Goal: Task Accomplishment & Management: Manage account settings

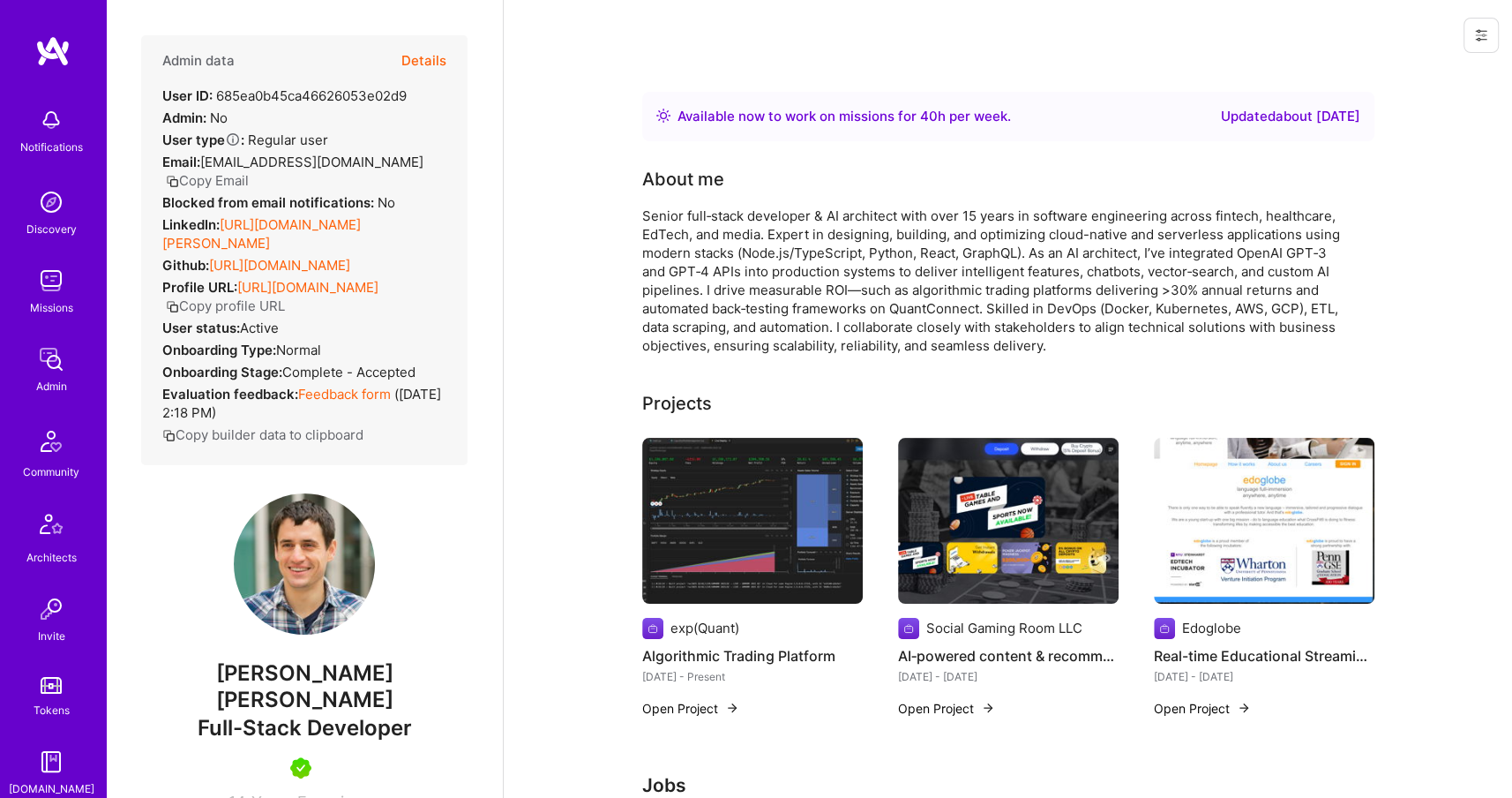
scroll to position [2484, 0]
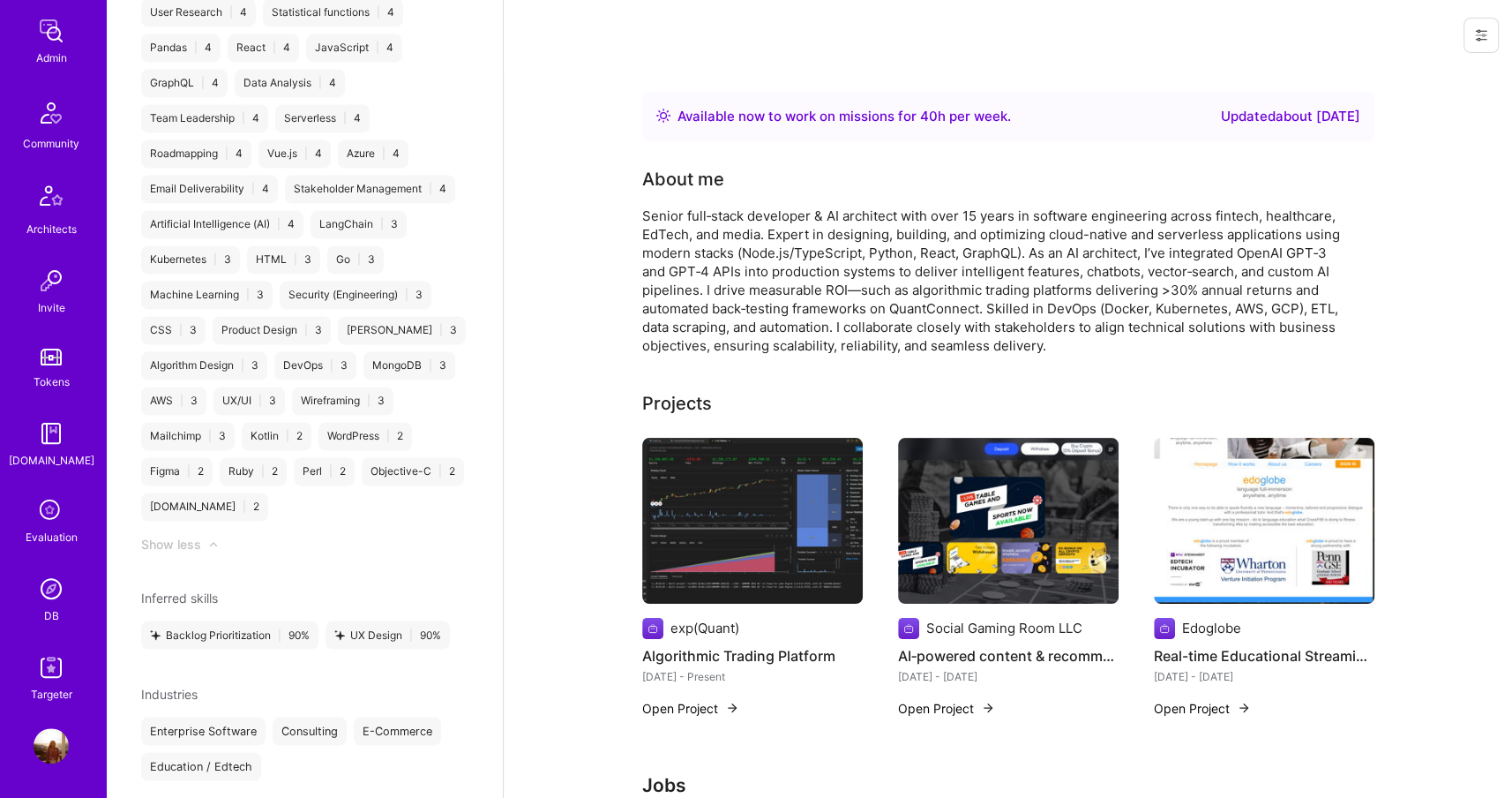
click at [47, 302] on div "Invite" at bounding box center [51, 307] width 27 height 19
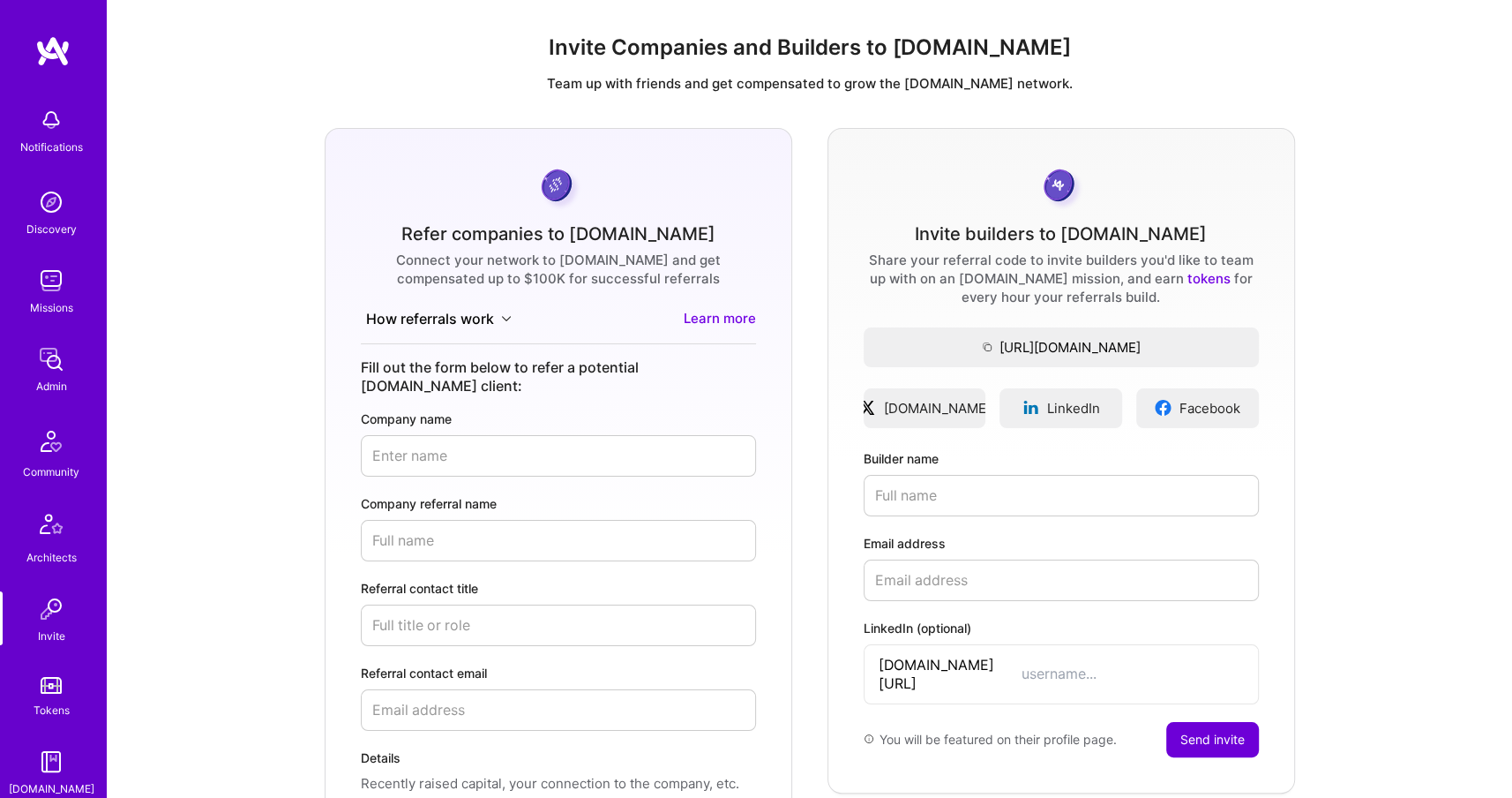
click at [53, 184] on img at bounding box center [50, 201] width 35 height 35
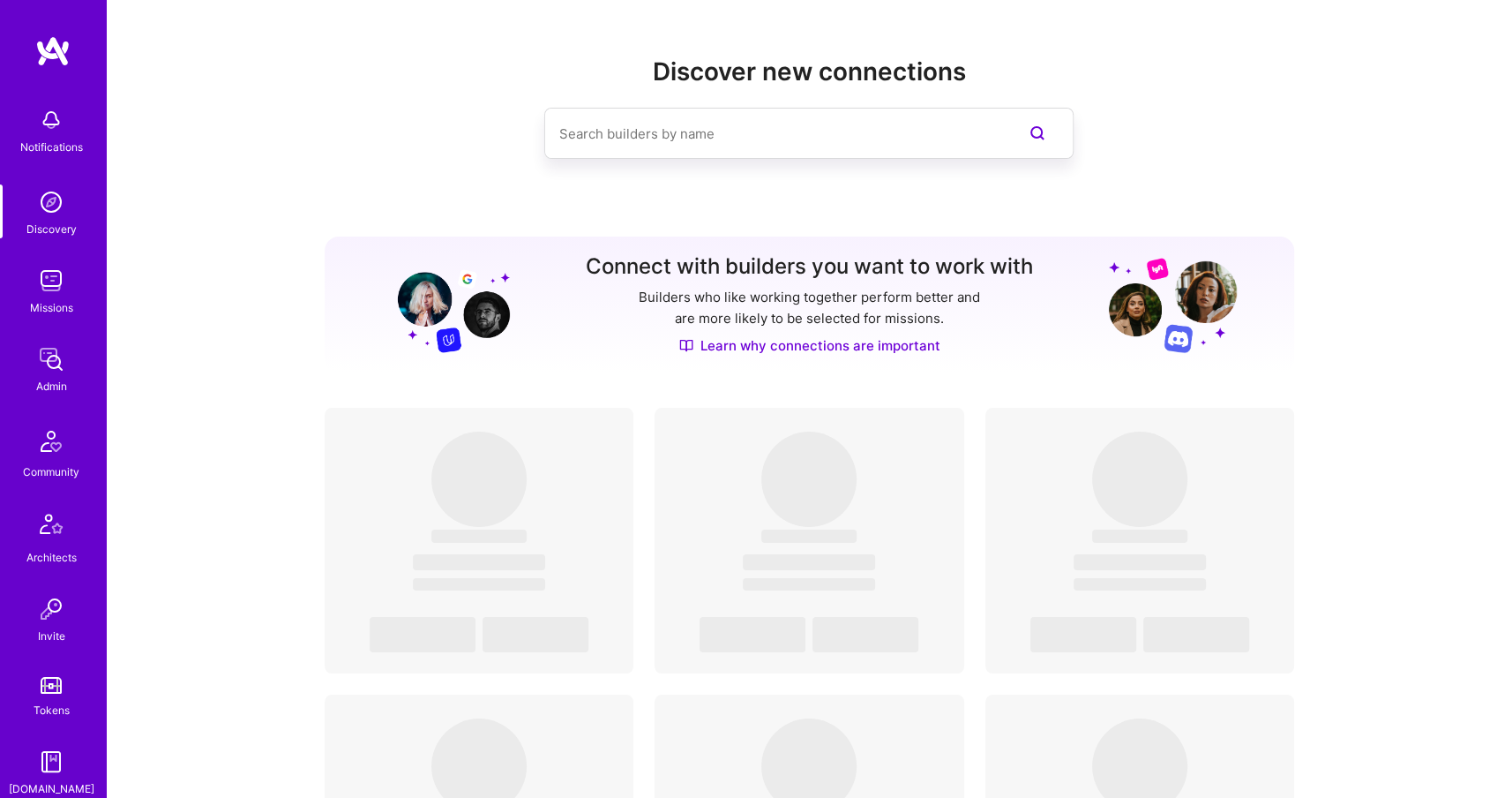
scroll to position [328, 0]
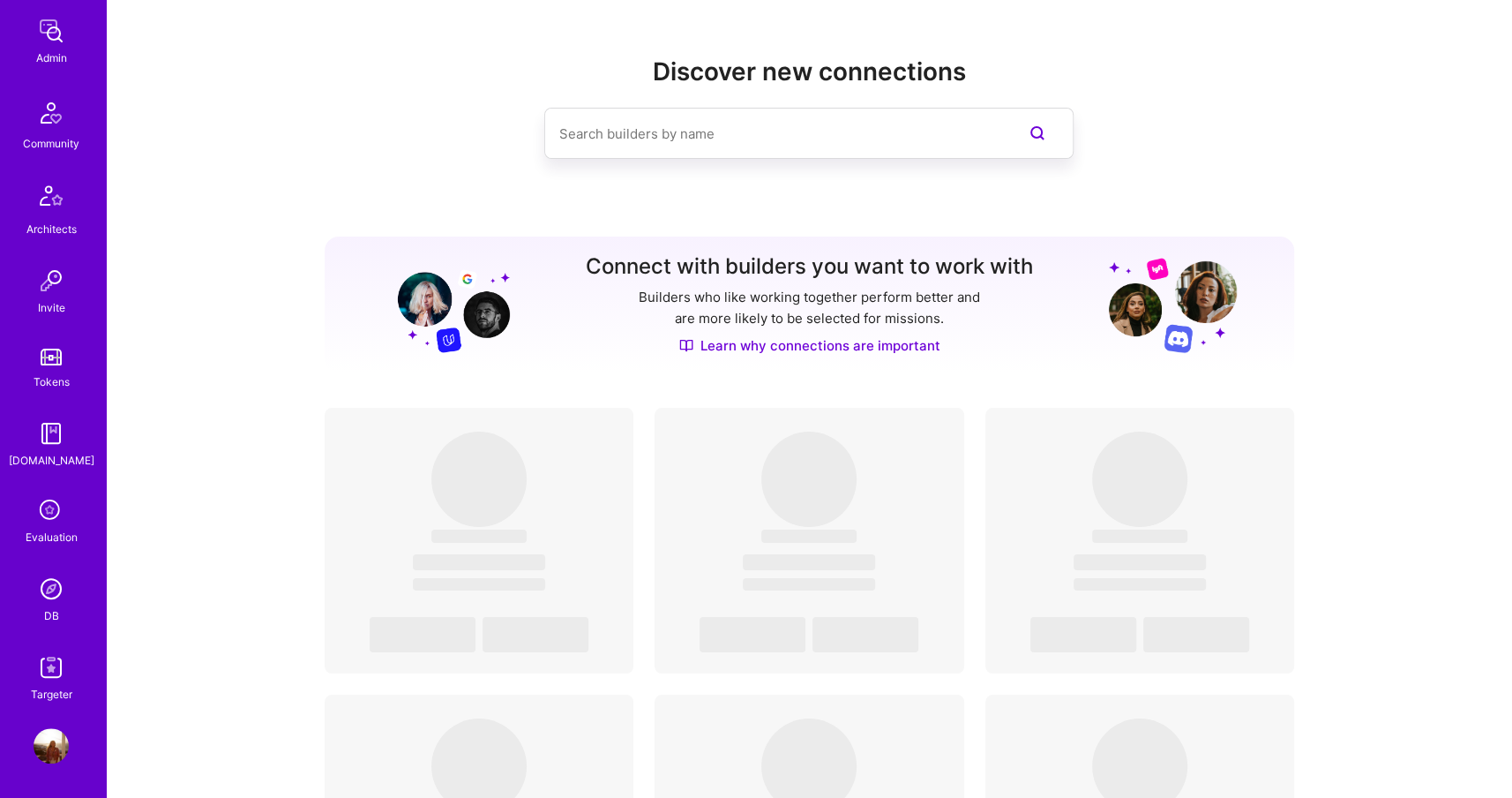
click at [42, 588] on img at bounding box center [50, 588] width 35 height 35
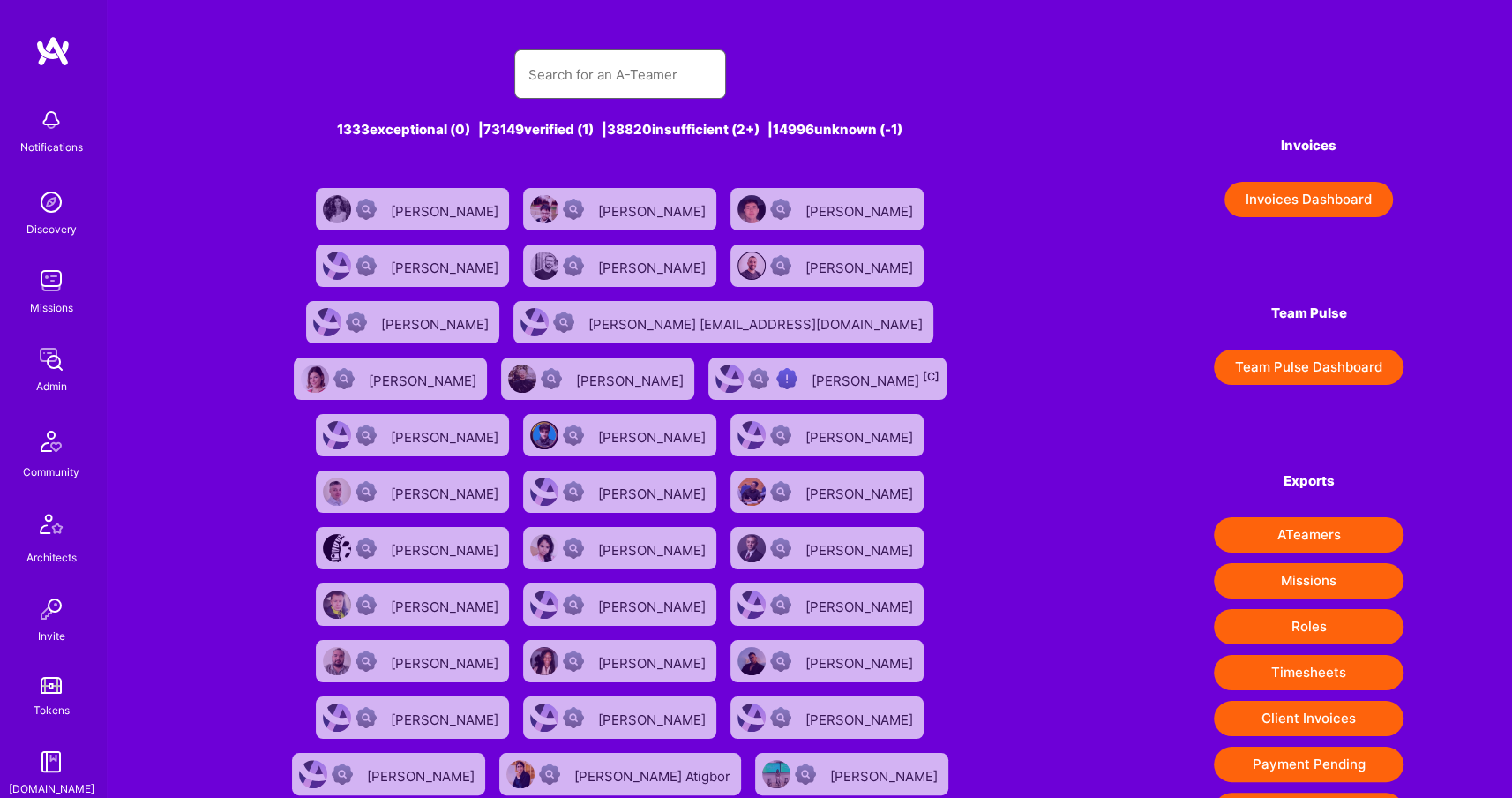
click at [653, 58] on input "text" at bounding box center [620, 75] width 183 height 45
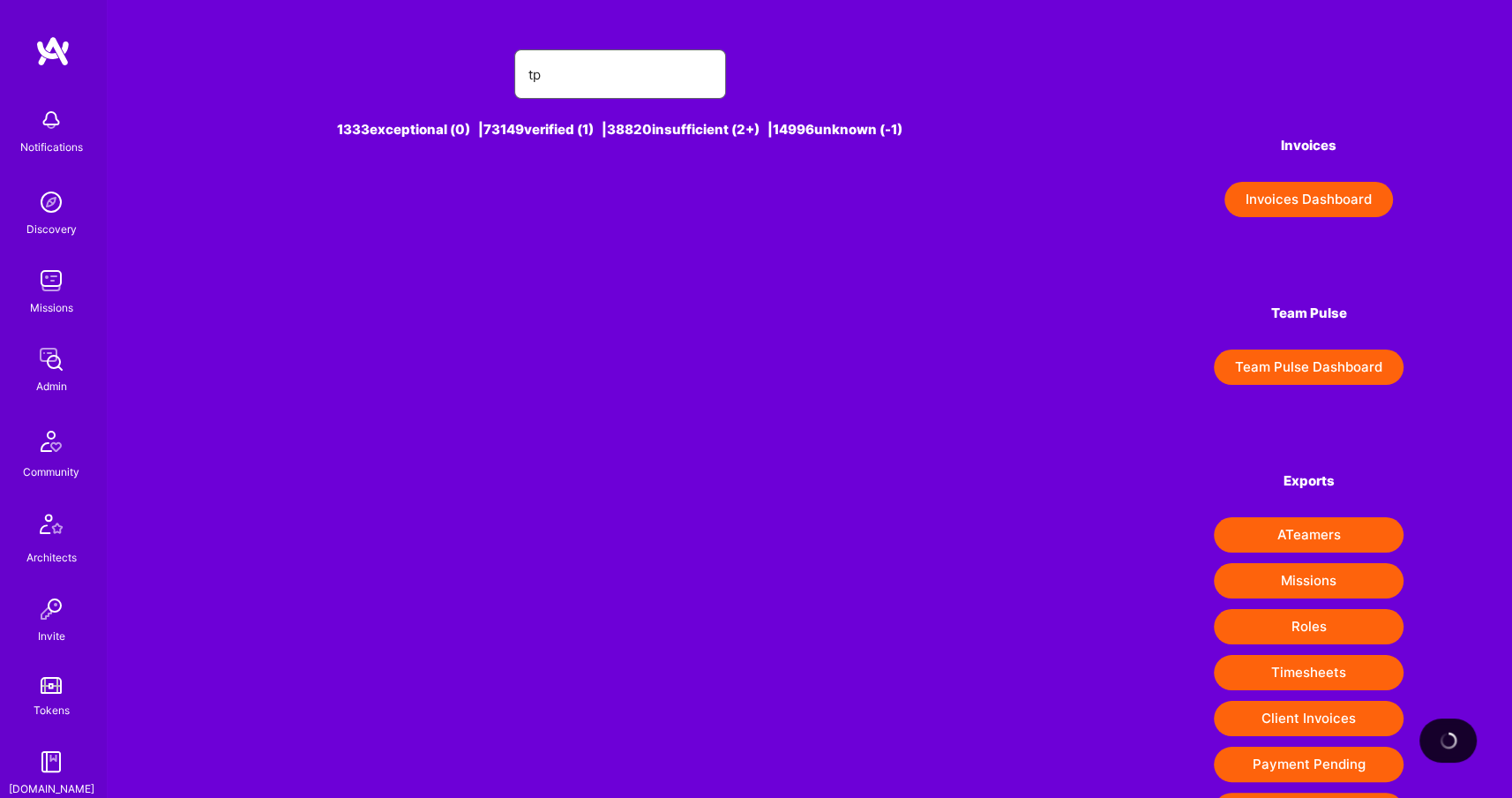
type input "t"
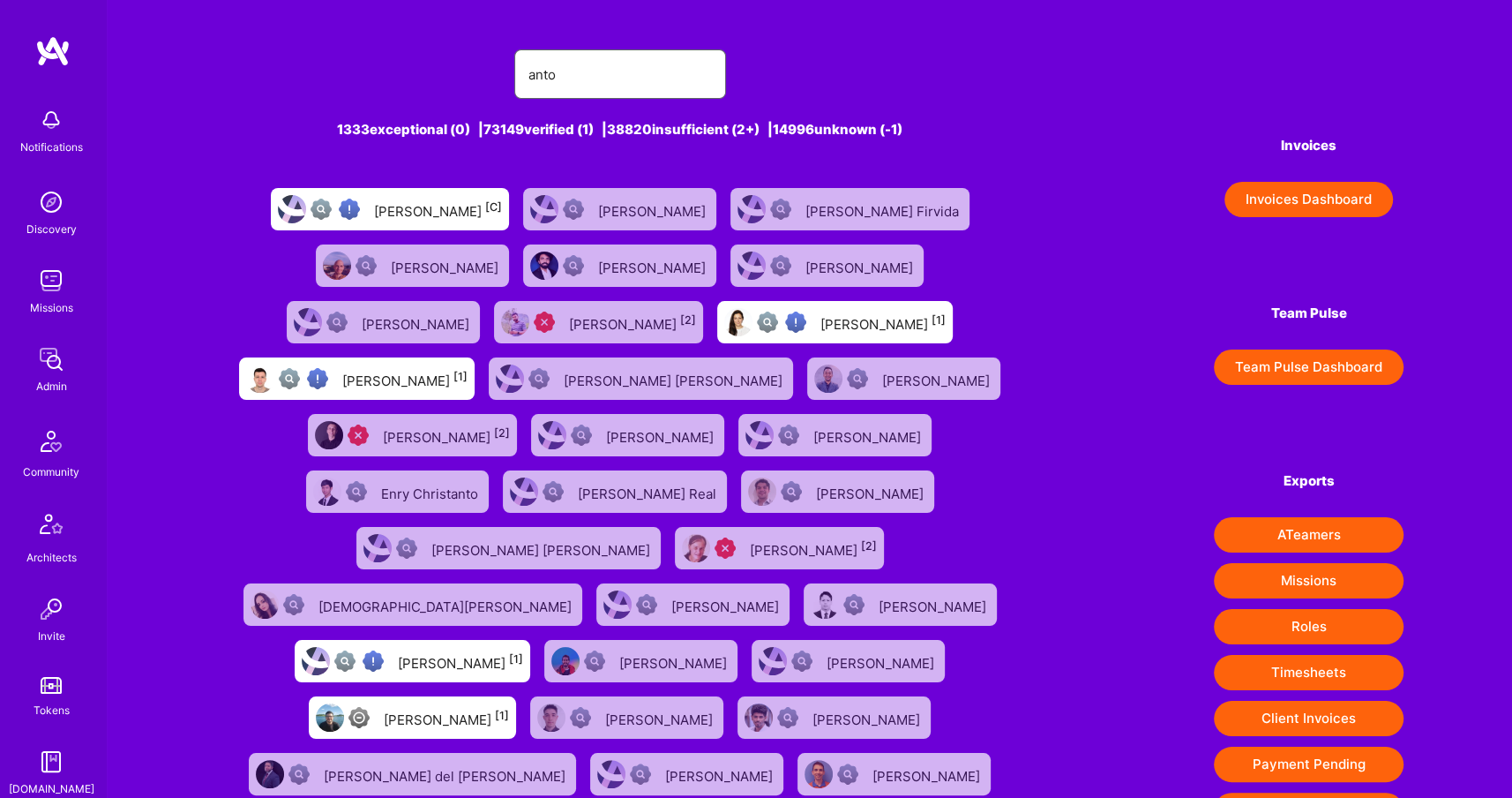
type input "[PERSON_NAME]"
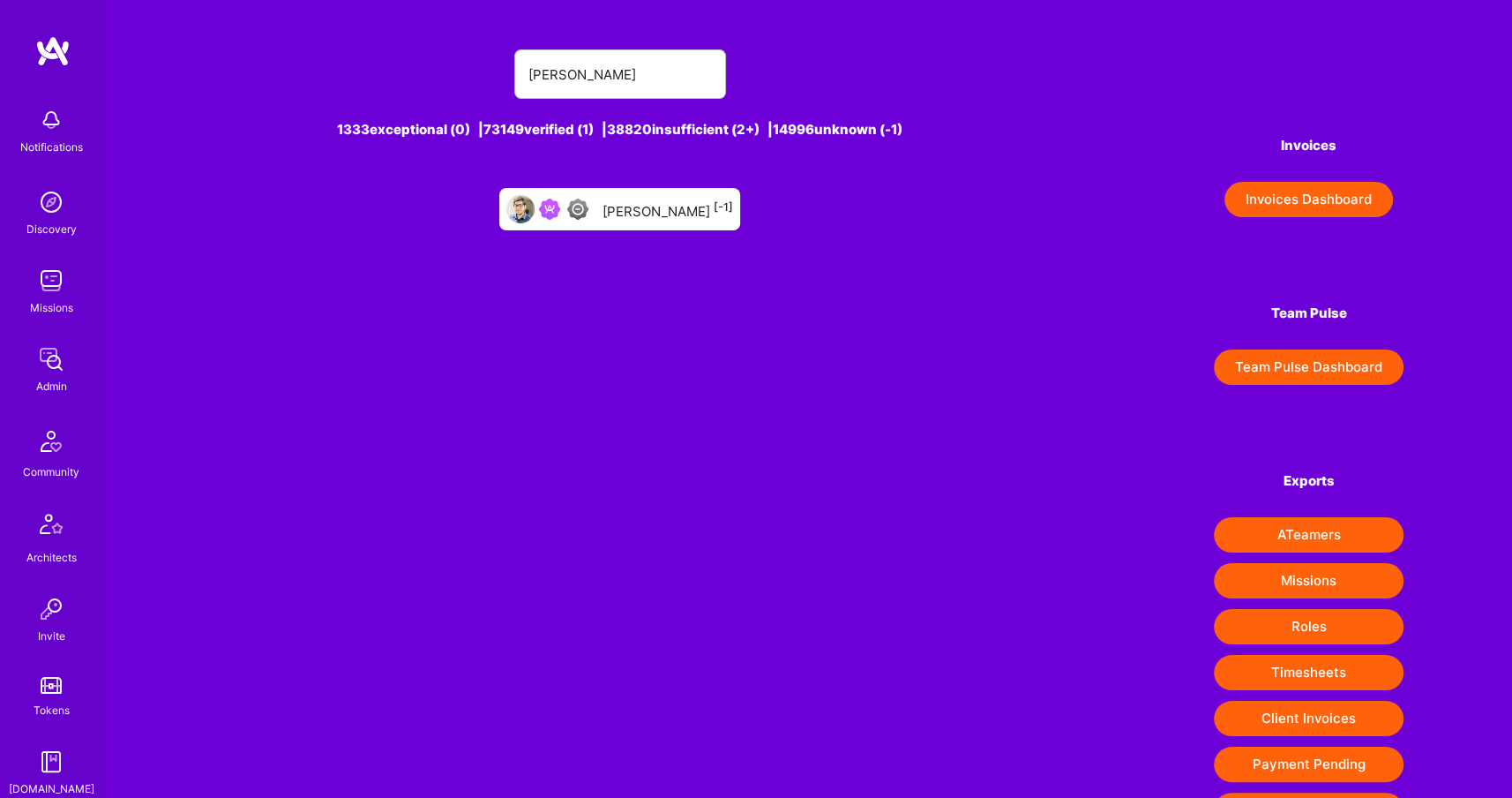
click at [640, 215] on div "[PERSON_NAME] [-1]" at bounding box center [668, 209] width 130 height 23
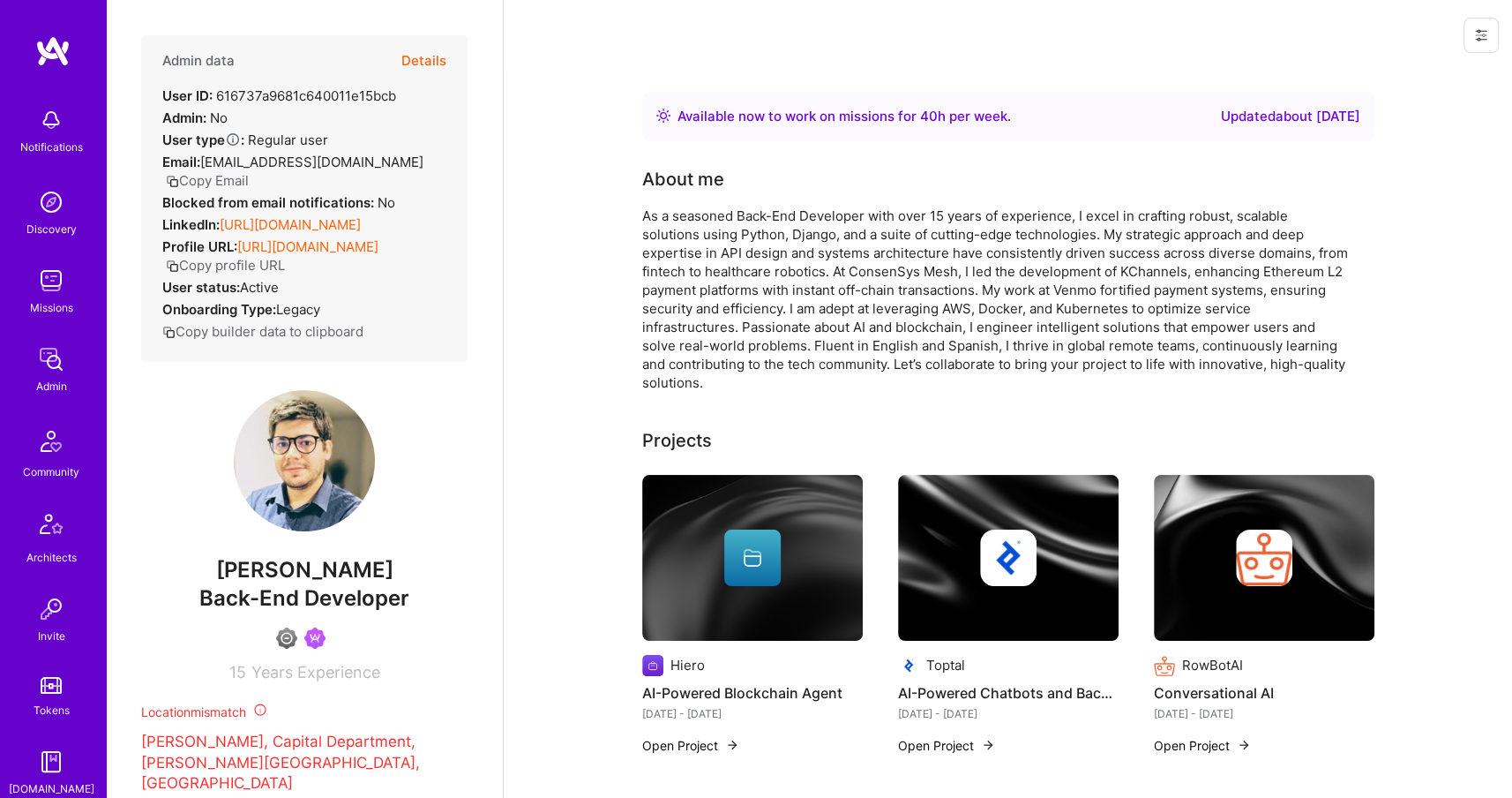
click at [438, 74] on button "Details" at bounding box center [424, 61] width 45 height 51
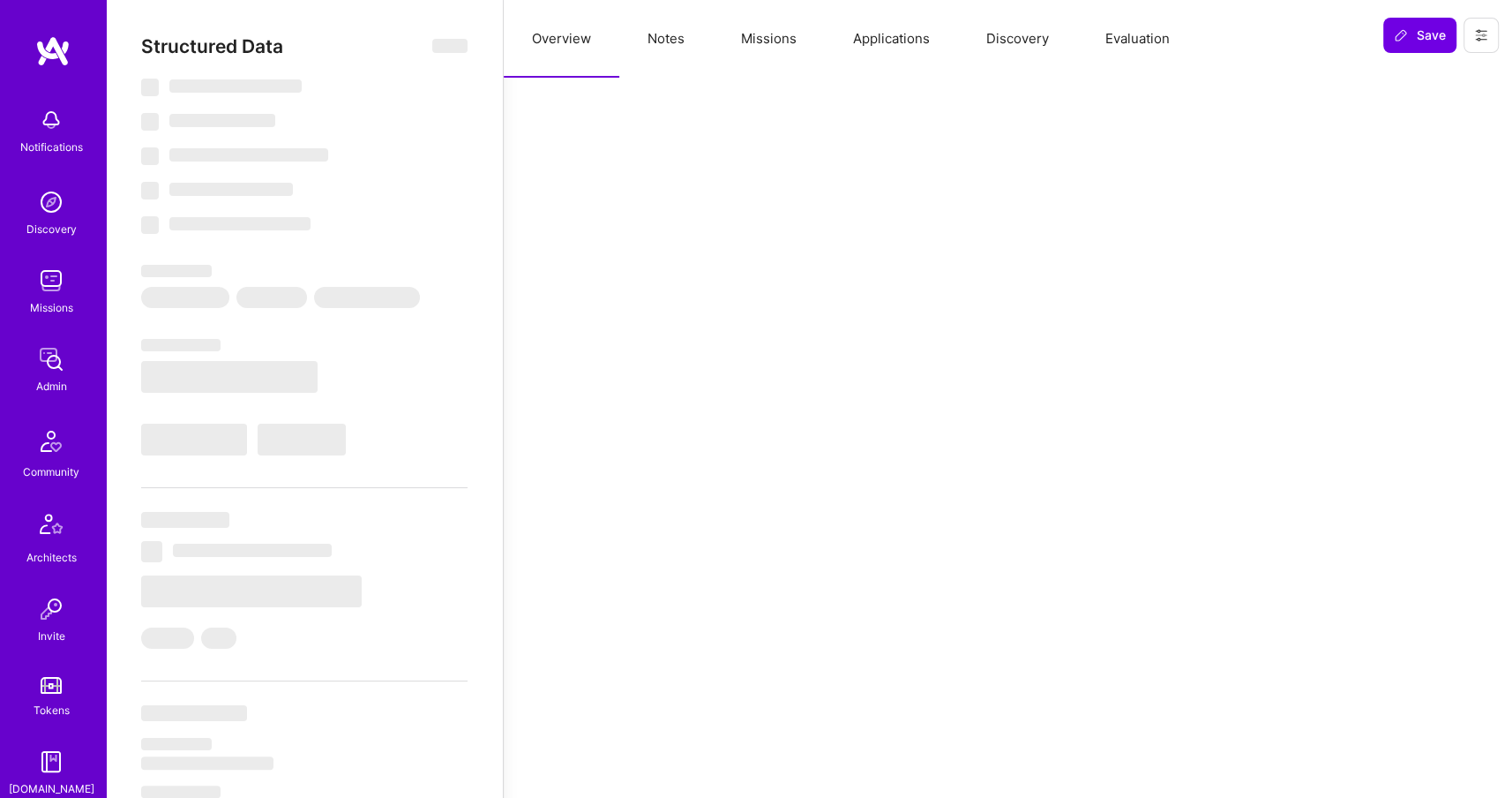
select select "Right Now"
select select "4"
select select "6"
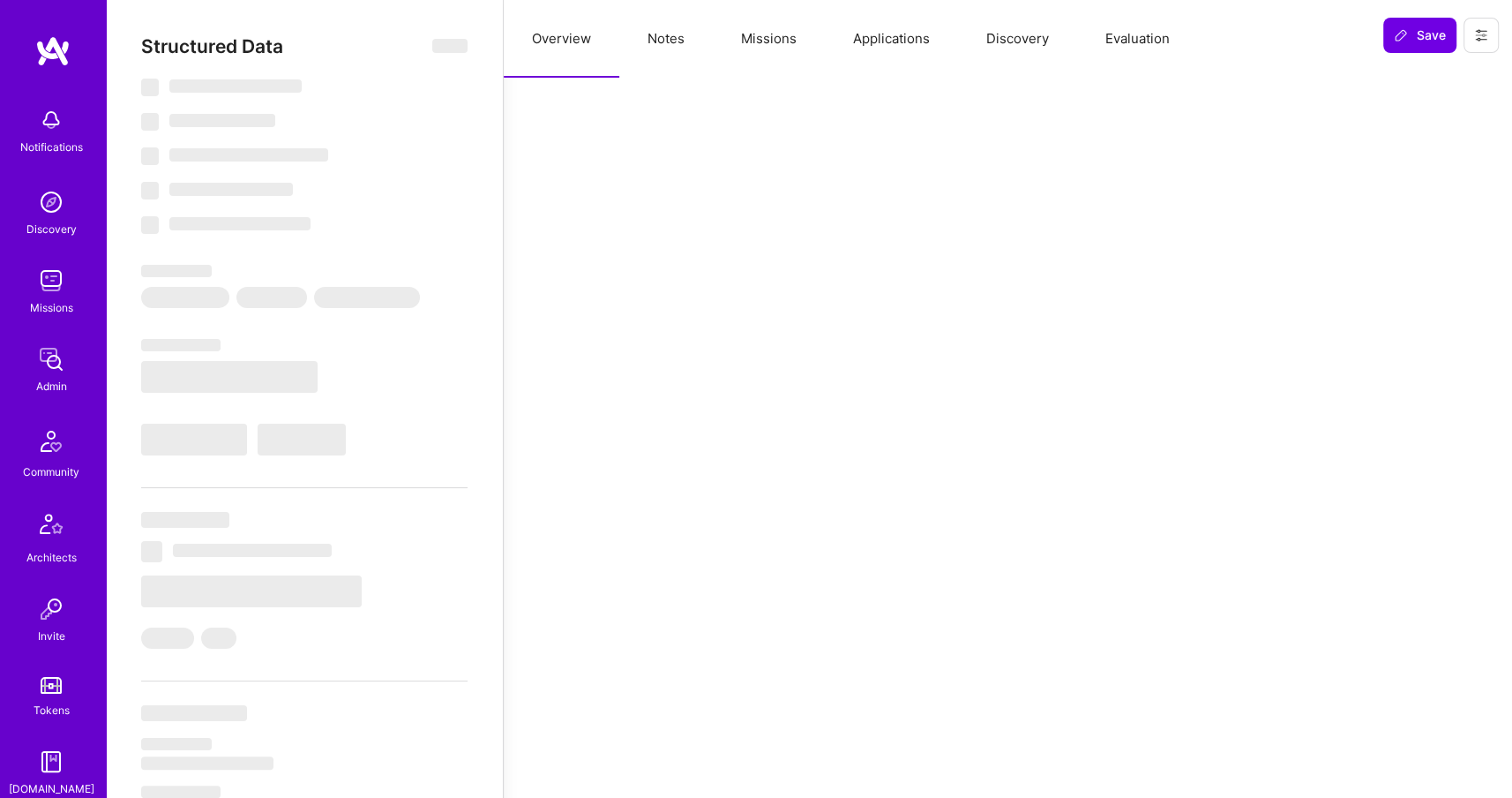
select select "AR"
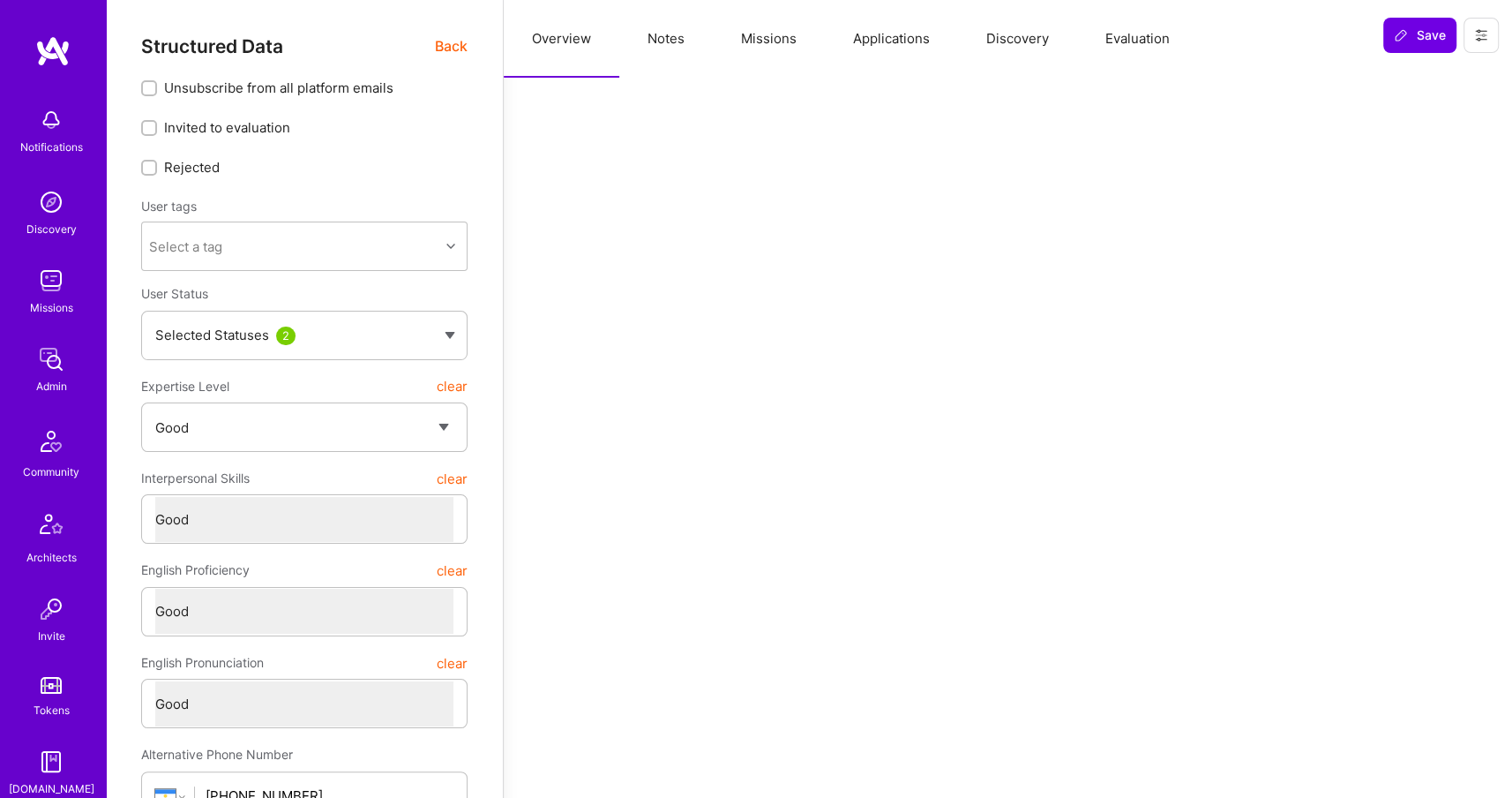
click at [755, 57] on button "Missions" at bounding box center [768, 39] width 112 height 78
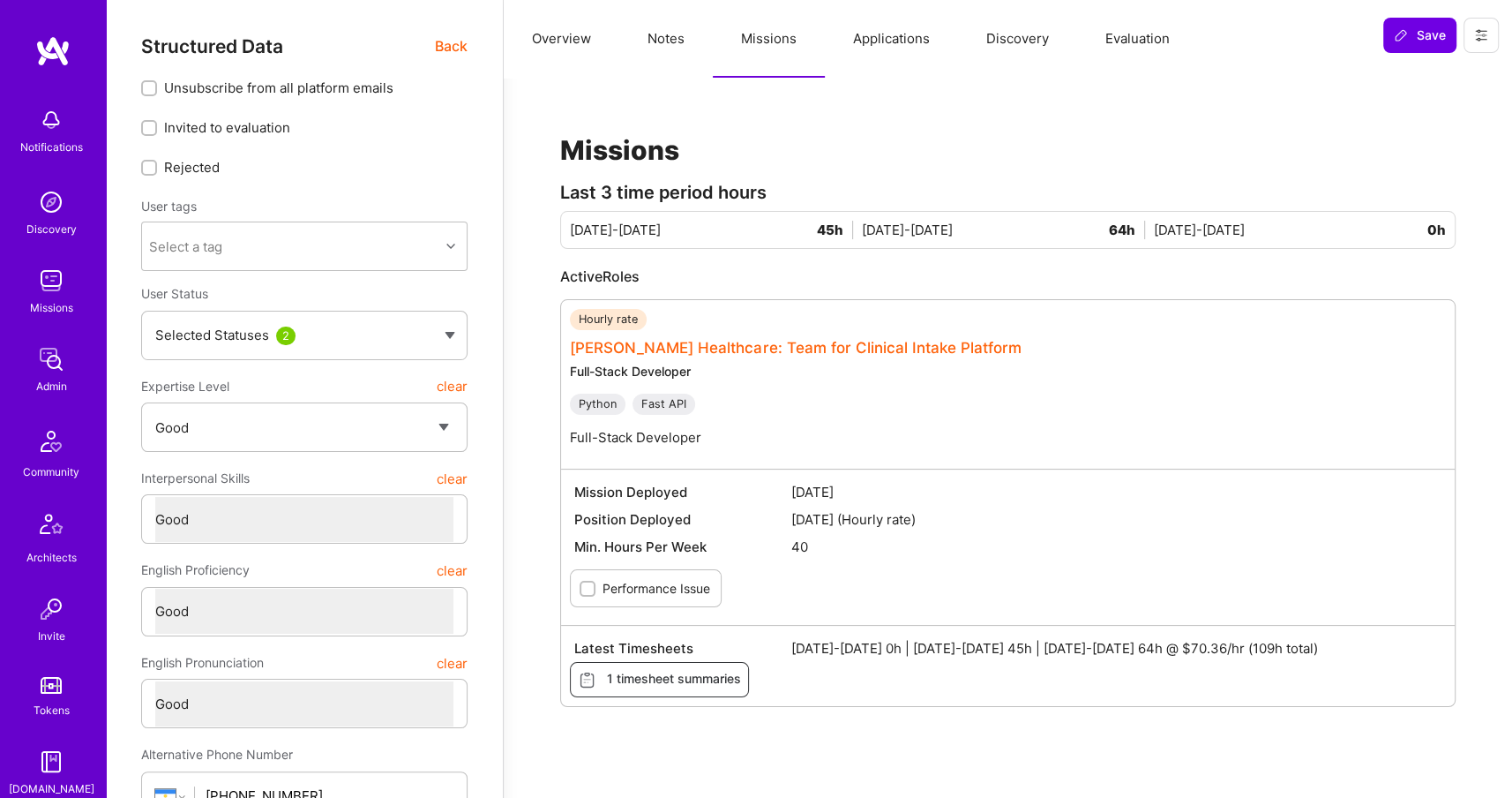
click at [799, 345] on link "[PERSON_NAME] Healthcare: Team for Clinical Intake Platform" at bounding box center [796, 347] width 452 height 18
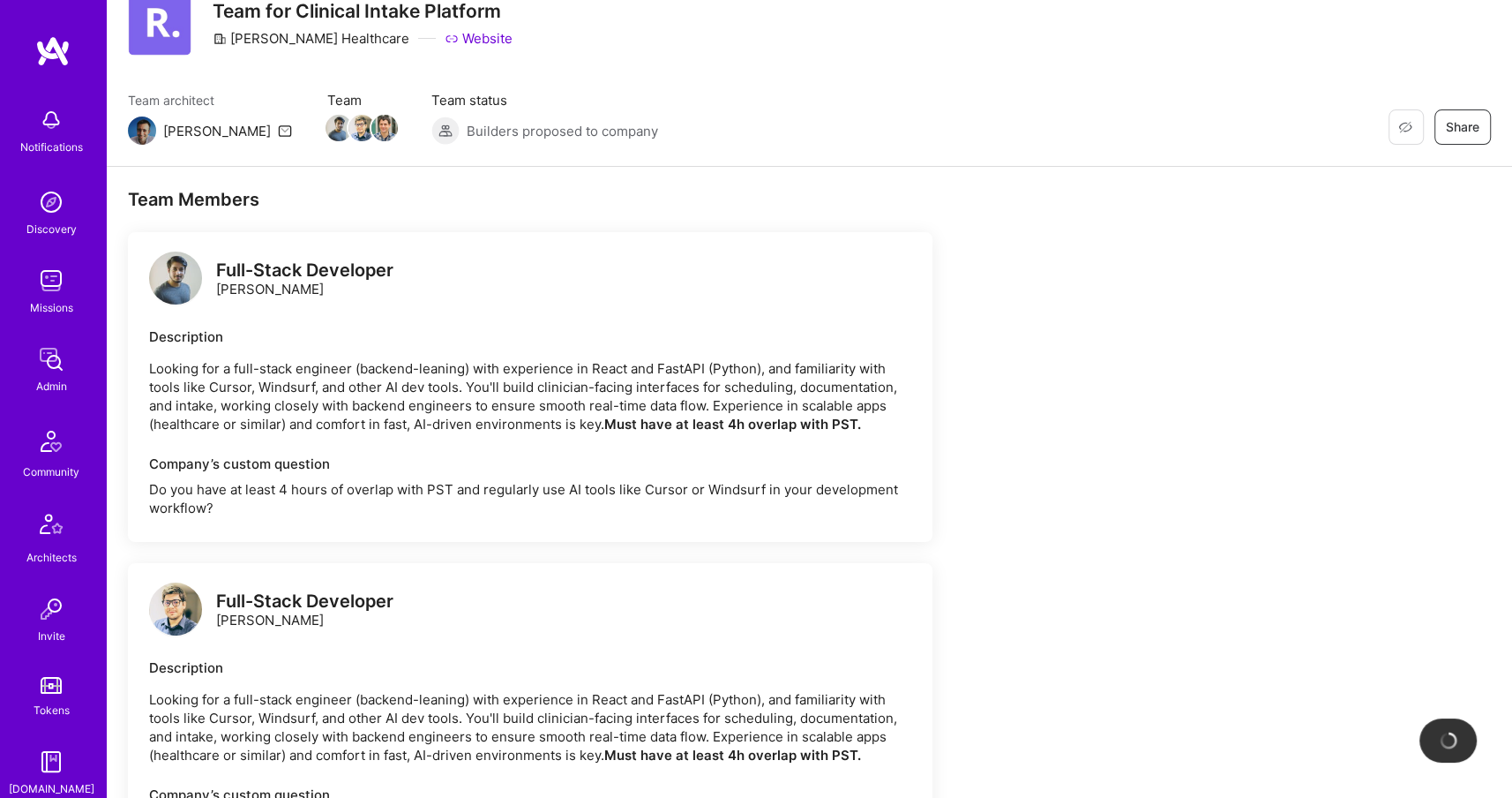
scroll to position [187, 0]
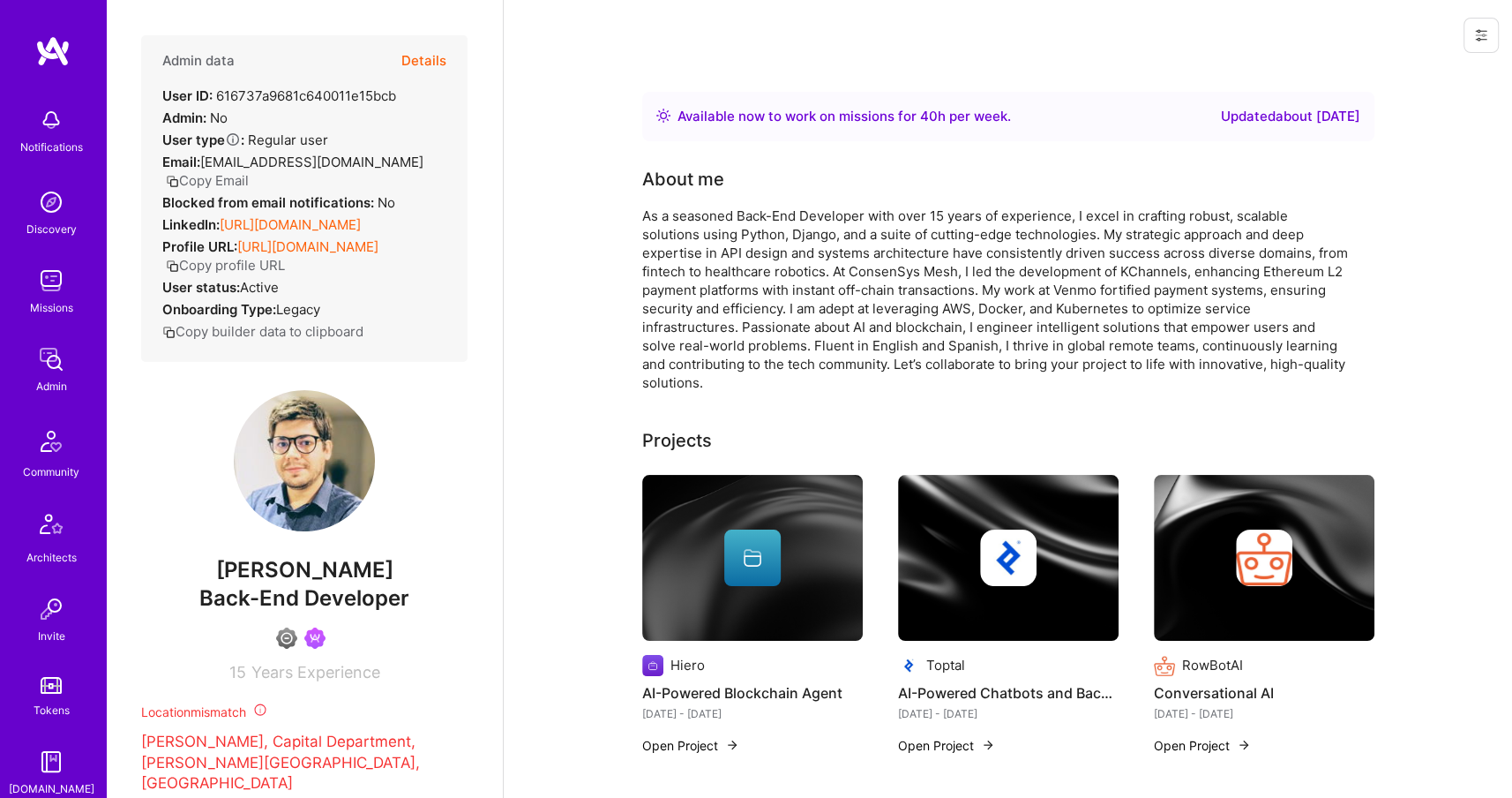
click at [416, 65] on button "Details" at bounding box center [424, 61] width 45 height 51
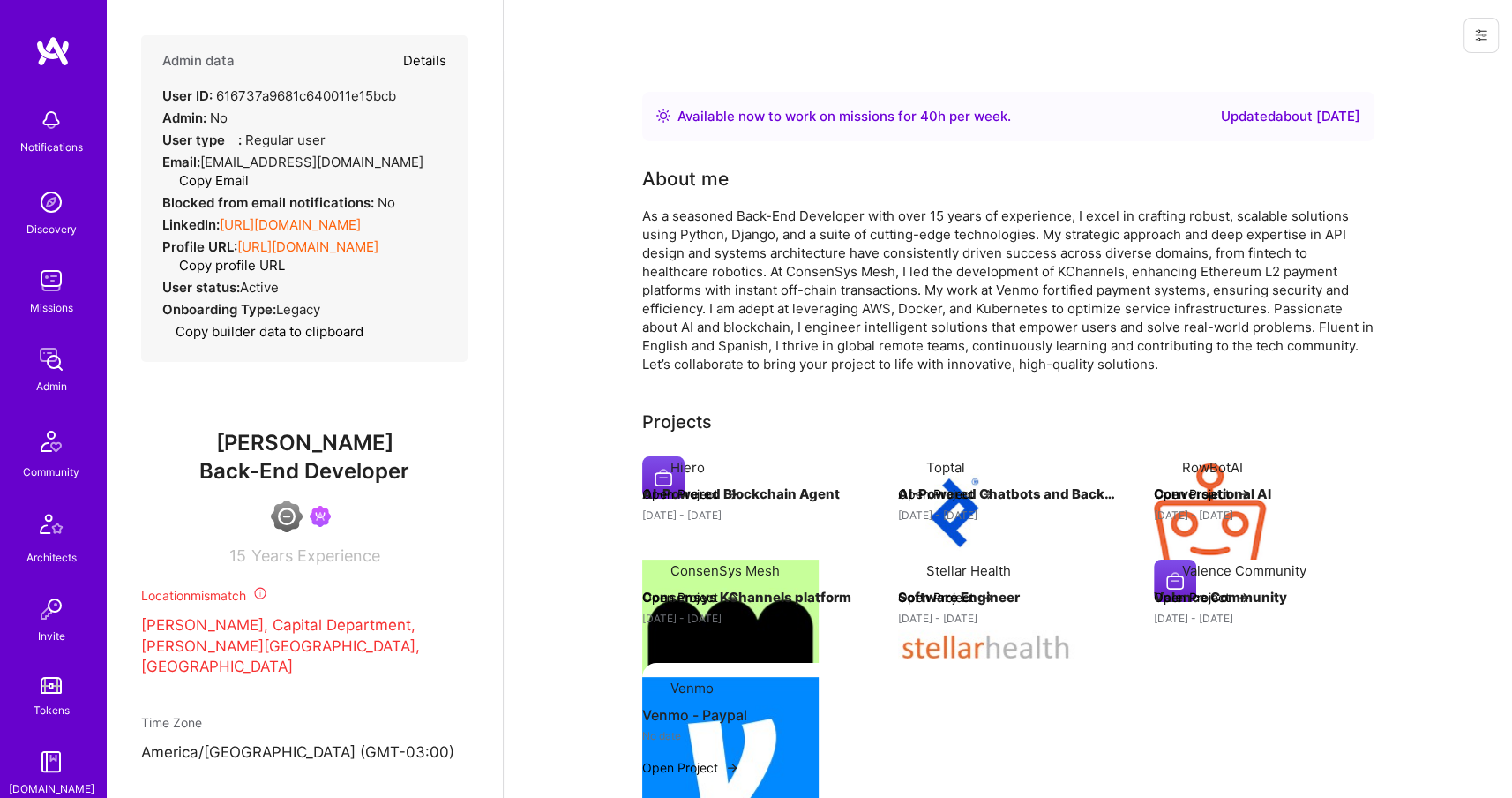
type textarea "x"
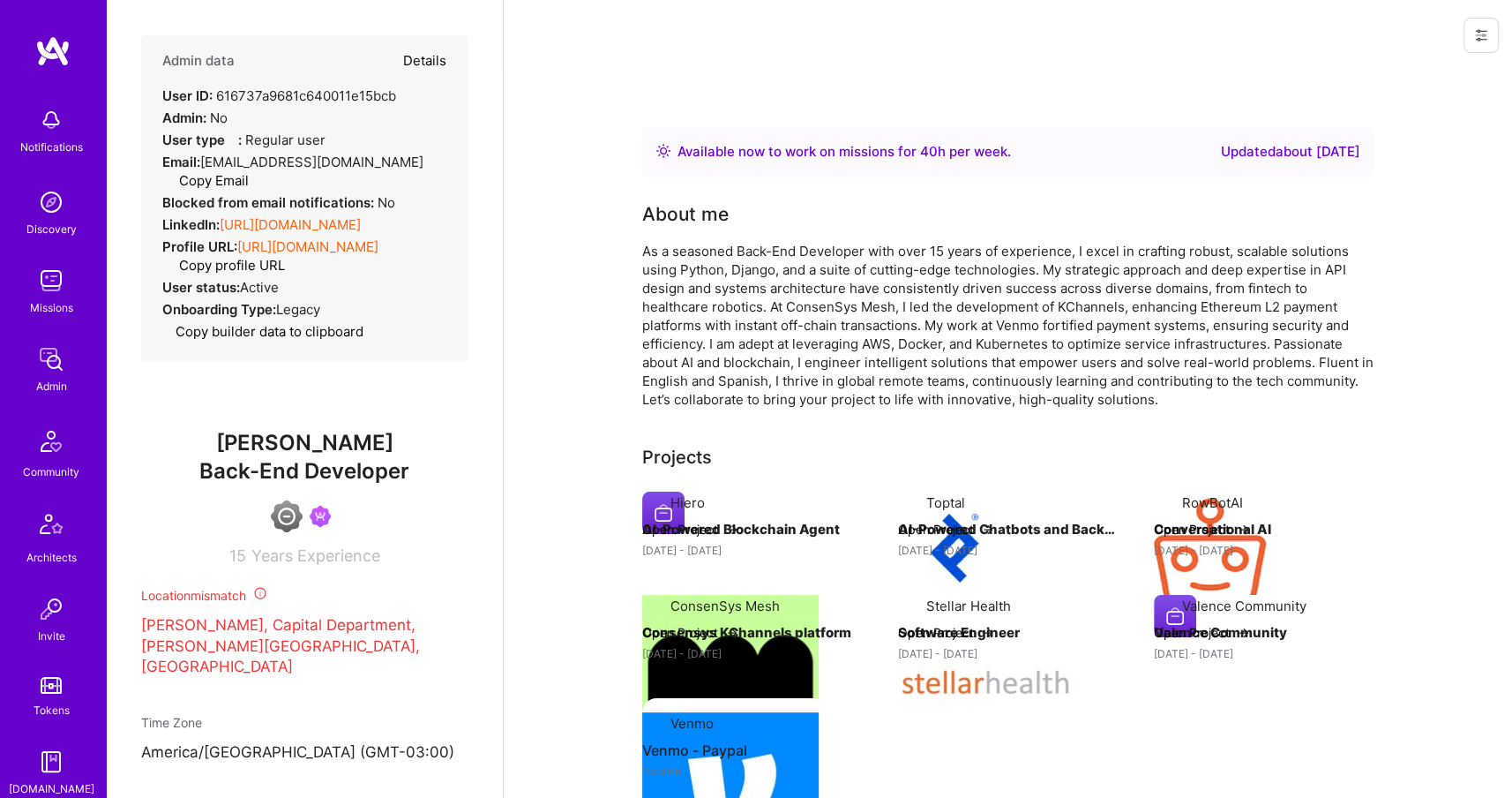
select select "4"
select select "6"
select select "AR"
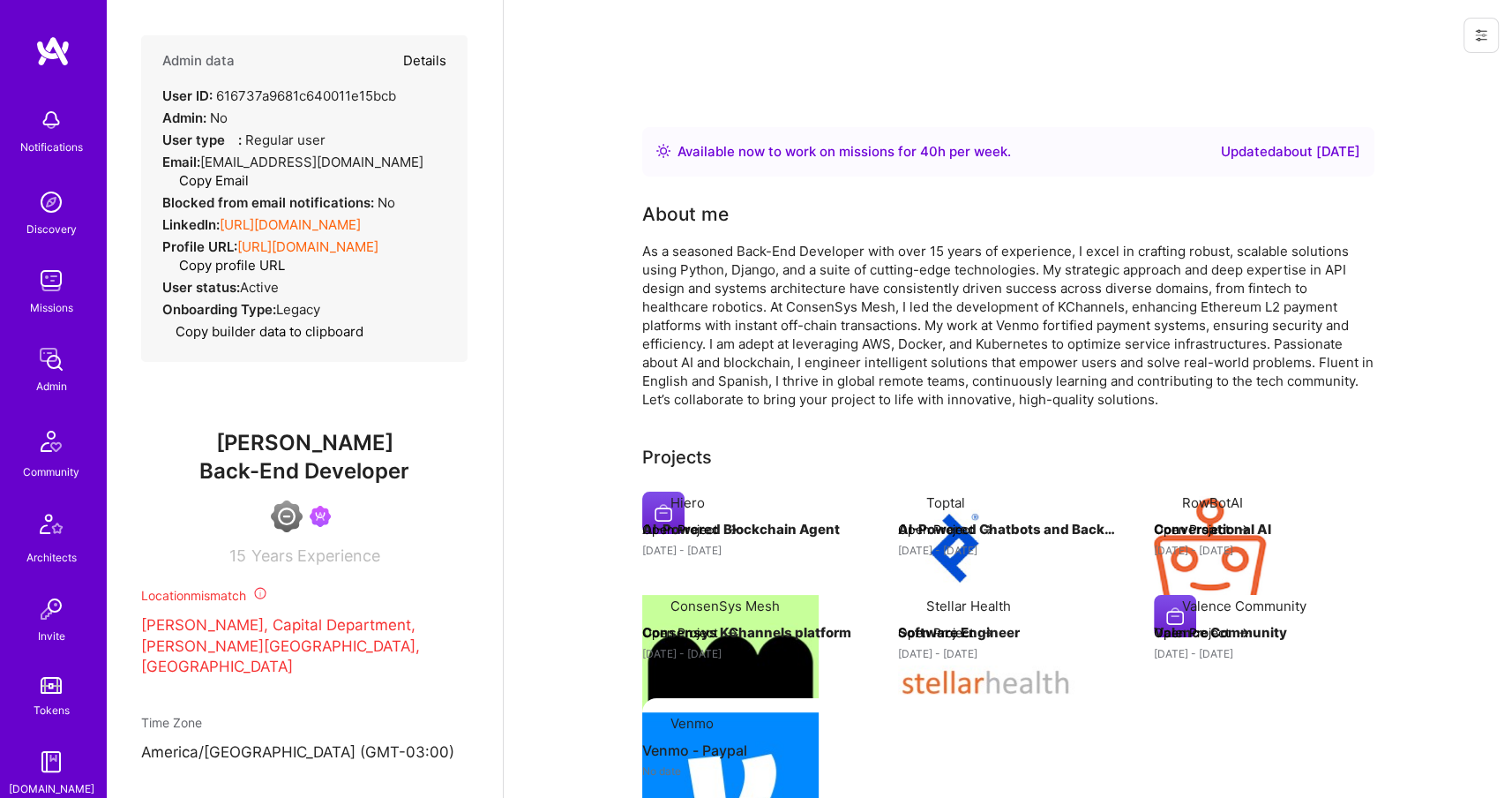
select select "Right Now"
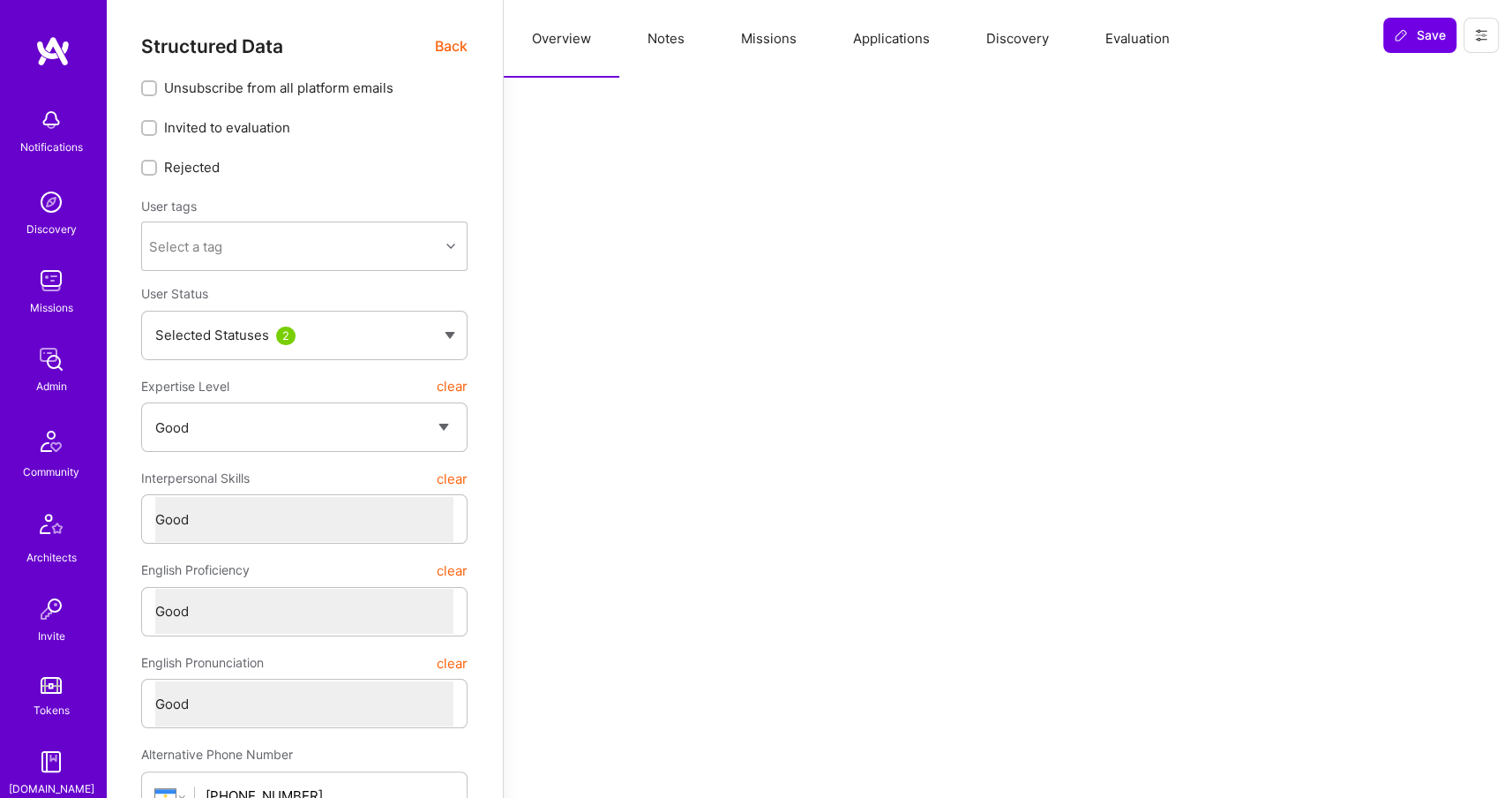
click at [751, 31] on button "Missions" at bounding box center [768, 39] width 112 height 78
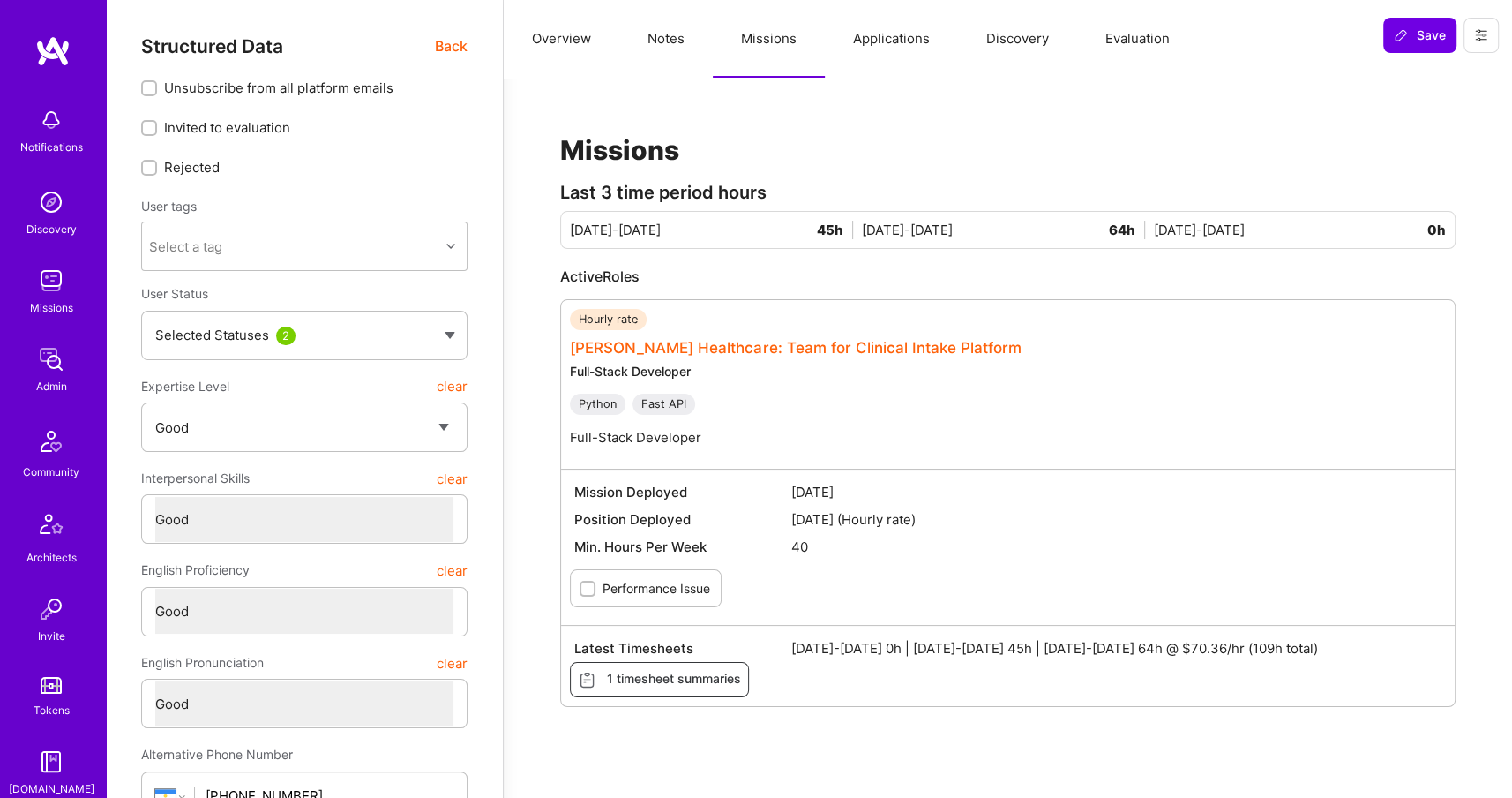
click at [767, 338] on link "[PERSON_NAME] Healthcare: Team for Clinical Intake Platform" at bounding box center [796, 347] width 452 height 18
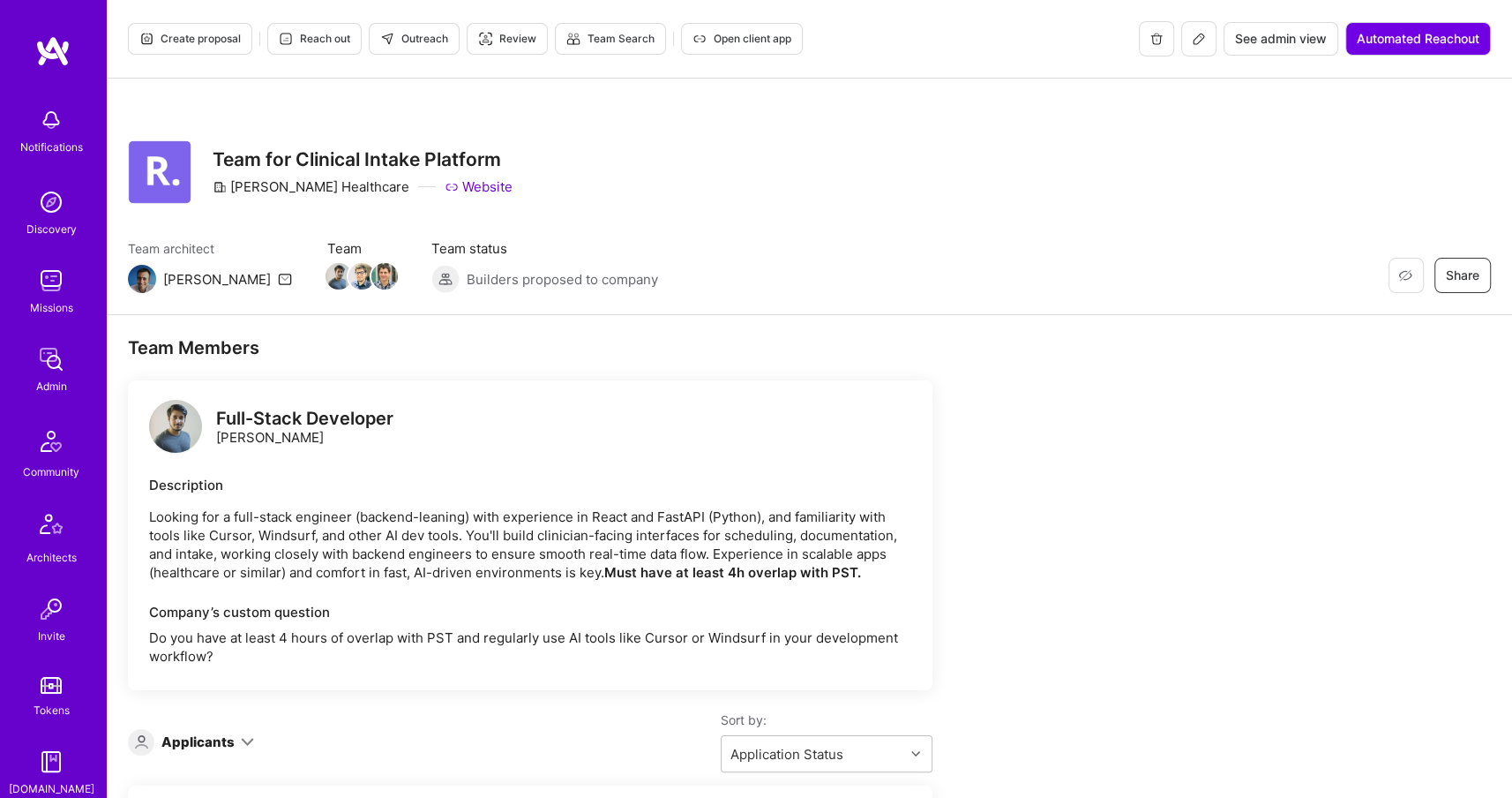
click at [1199, 23] on button at bounding box center [1198, 38] width 35 height 35
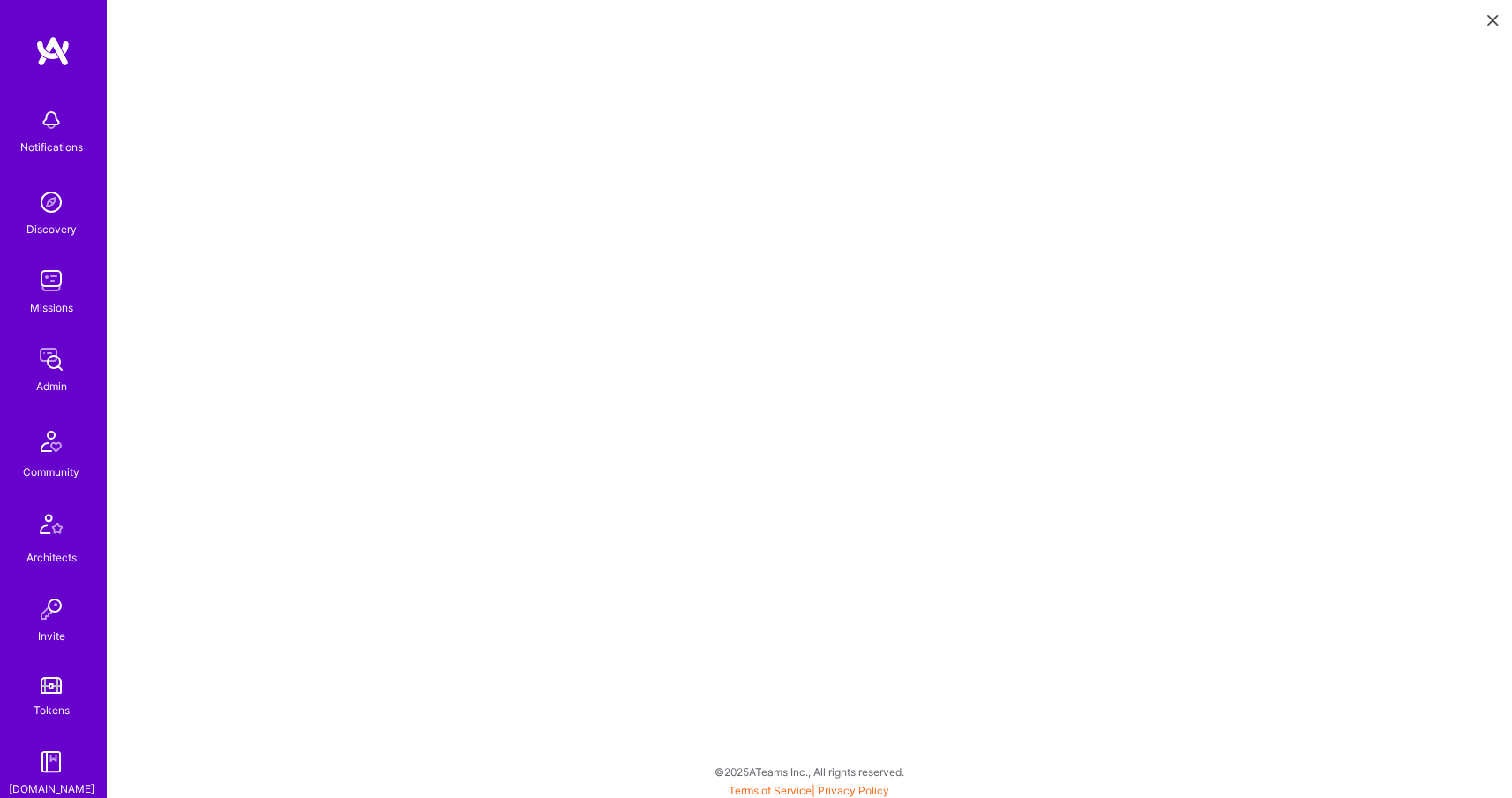
click at [33, 369] on img at bounding box center [50, 358] width 35 height 35
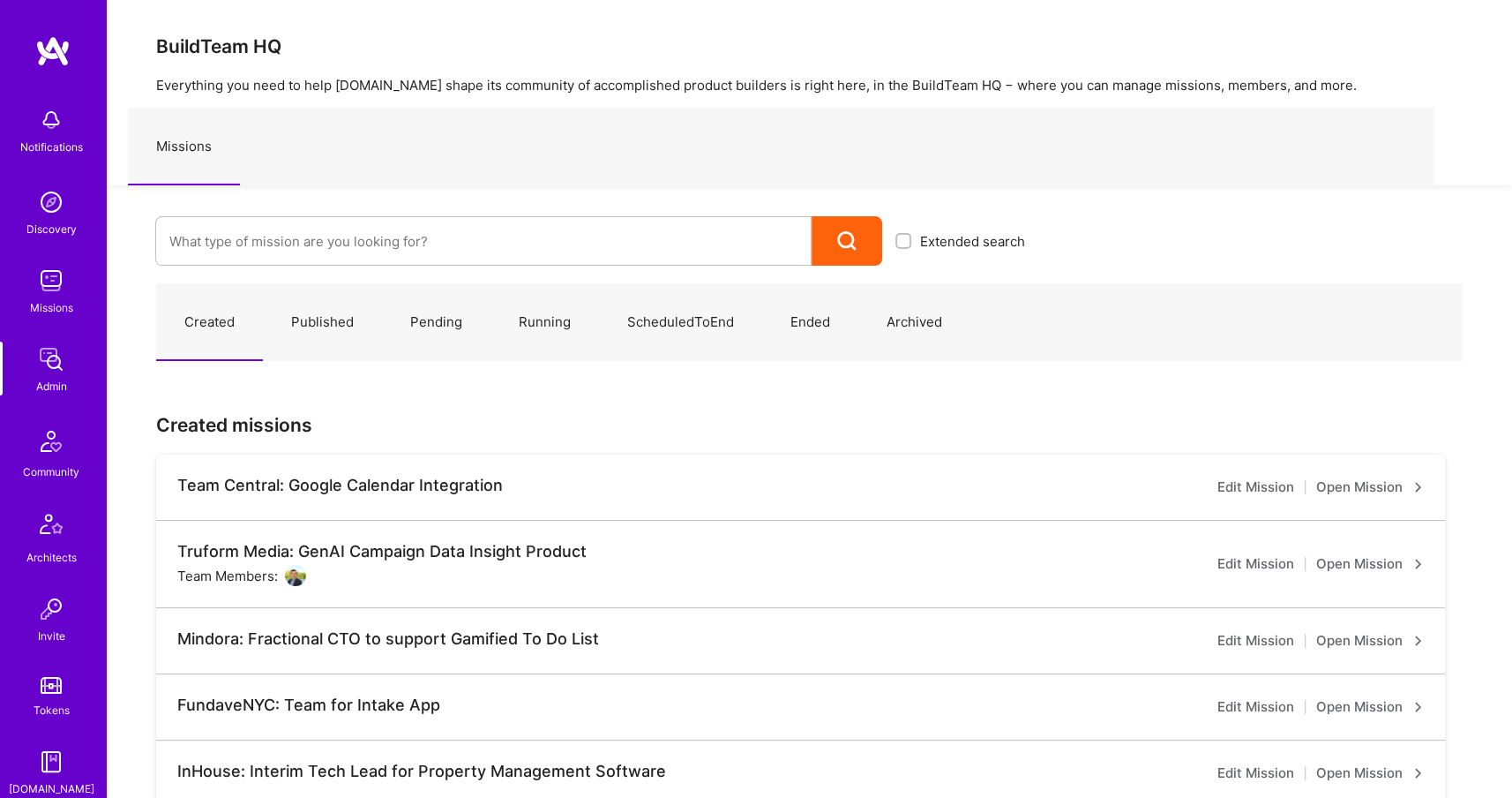
click at [36, 371] on img at bounding box center [50, 358] width 35 height 35
click at [316, 253] on input at bounding box center [483, 241] width 628 height 45
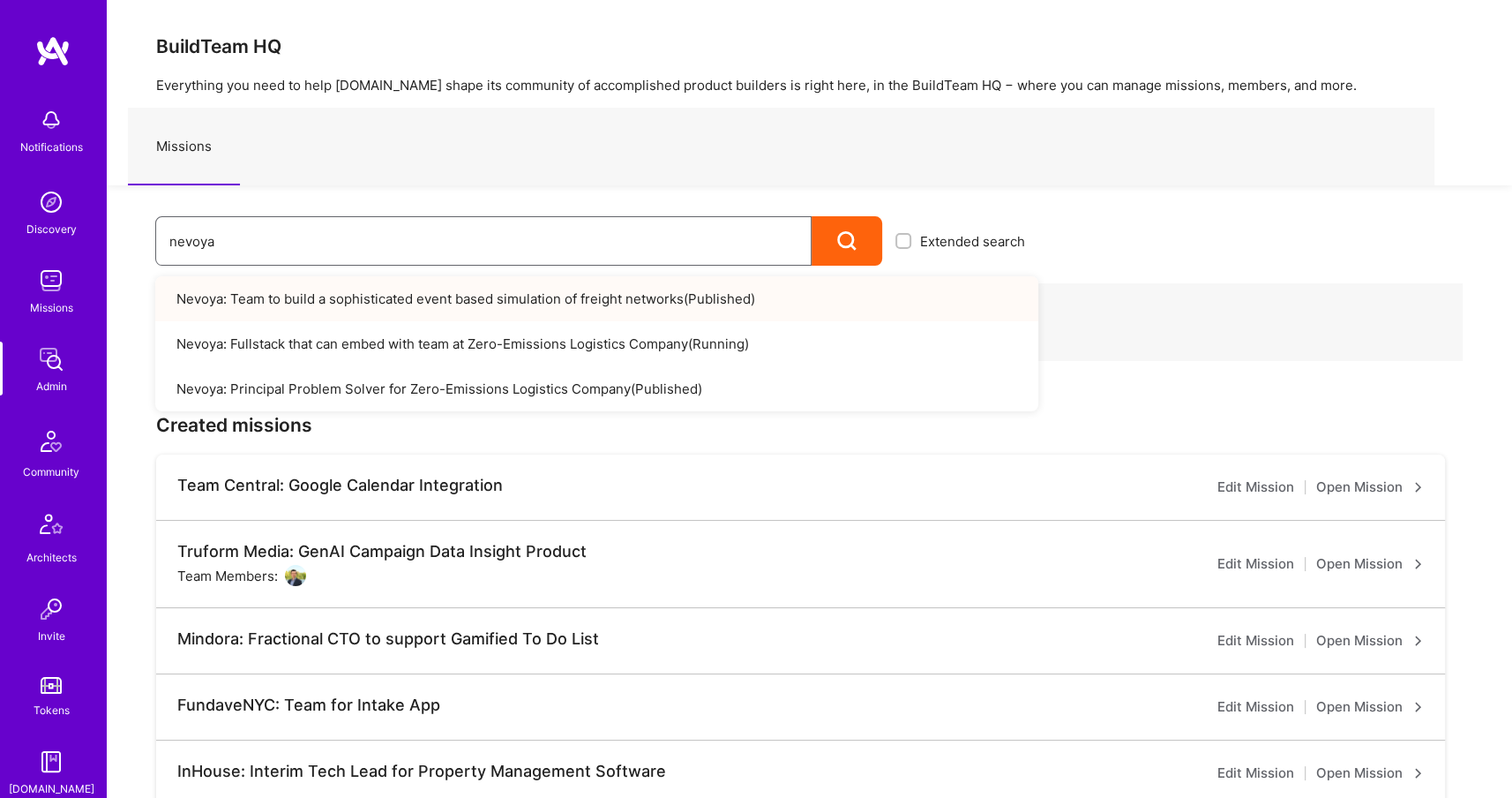
type input "nevoya"
click at [365, 287] on link "Nevoya: Team to build a sophisticated event based simulation of freight network…" at bounding box center [596, 299] width 883 height 45
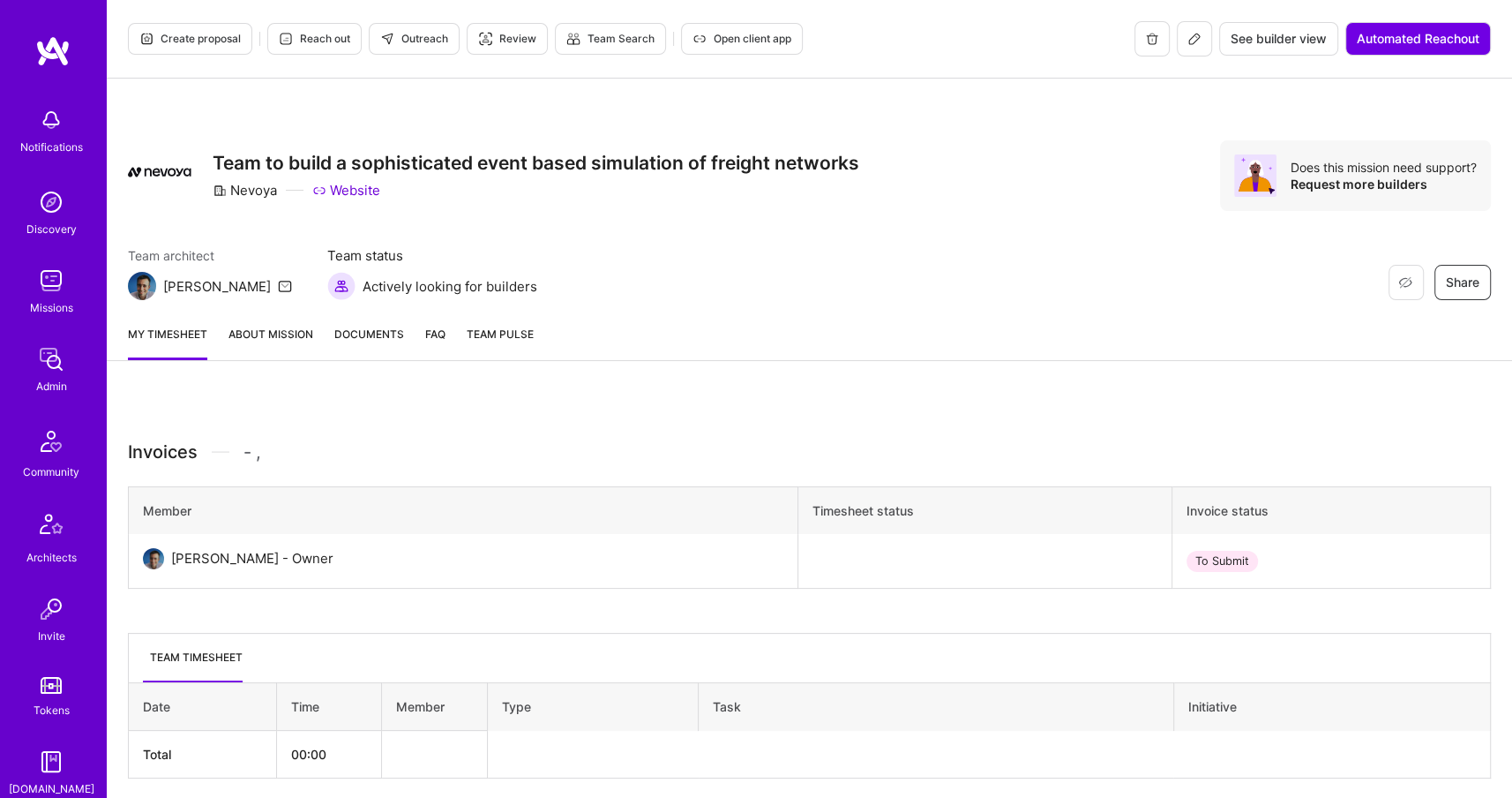
click at [1187, 40] on icon at bounding box center [1194, 39] width 14 height 14
click at [61, 373] on img at bounding box center [50, 358] width 35 height 35
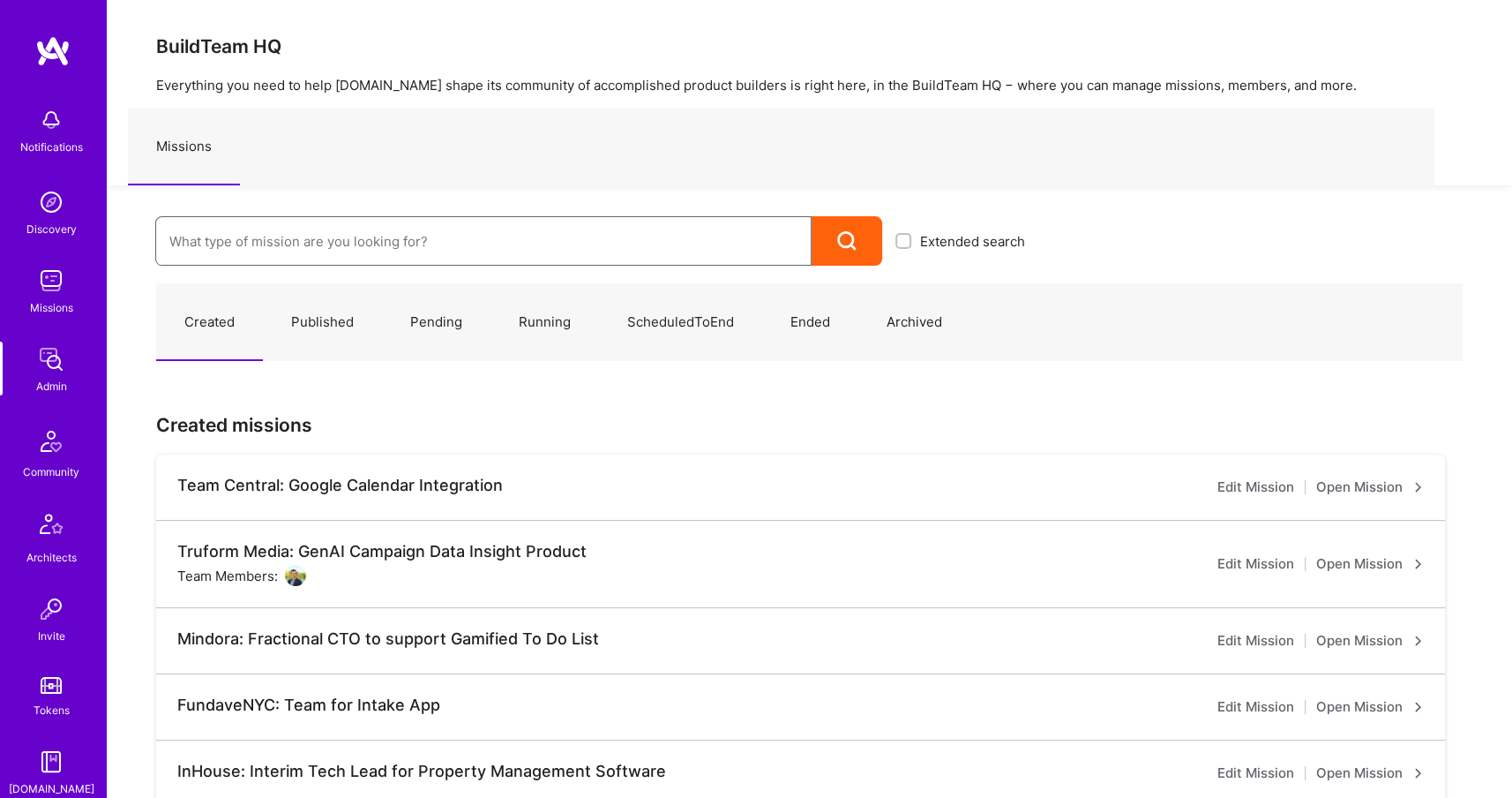
click at [322, 239] on input at bounding box center [483, 241] width 628 height 45
type input "h"
type input "j"
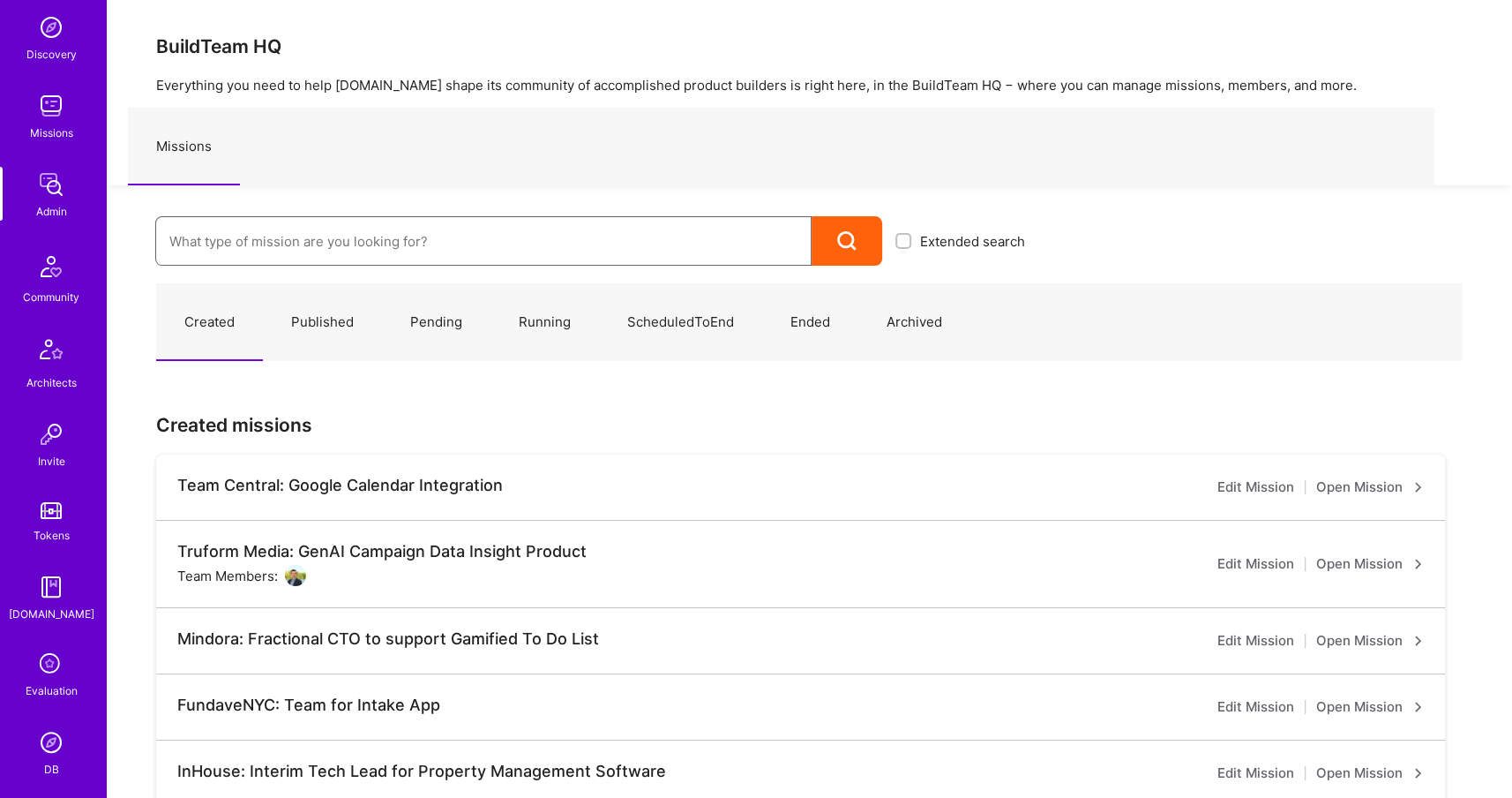
scroll to position [328, 0]
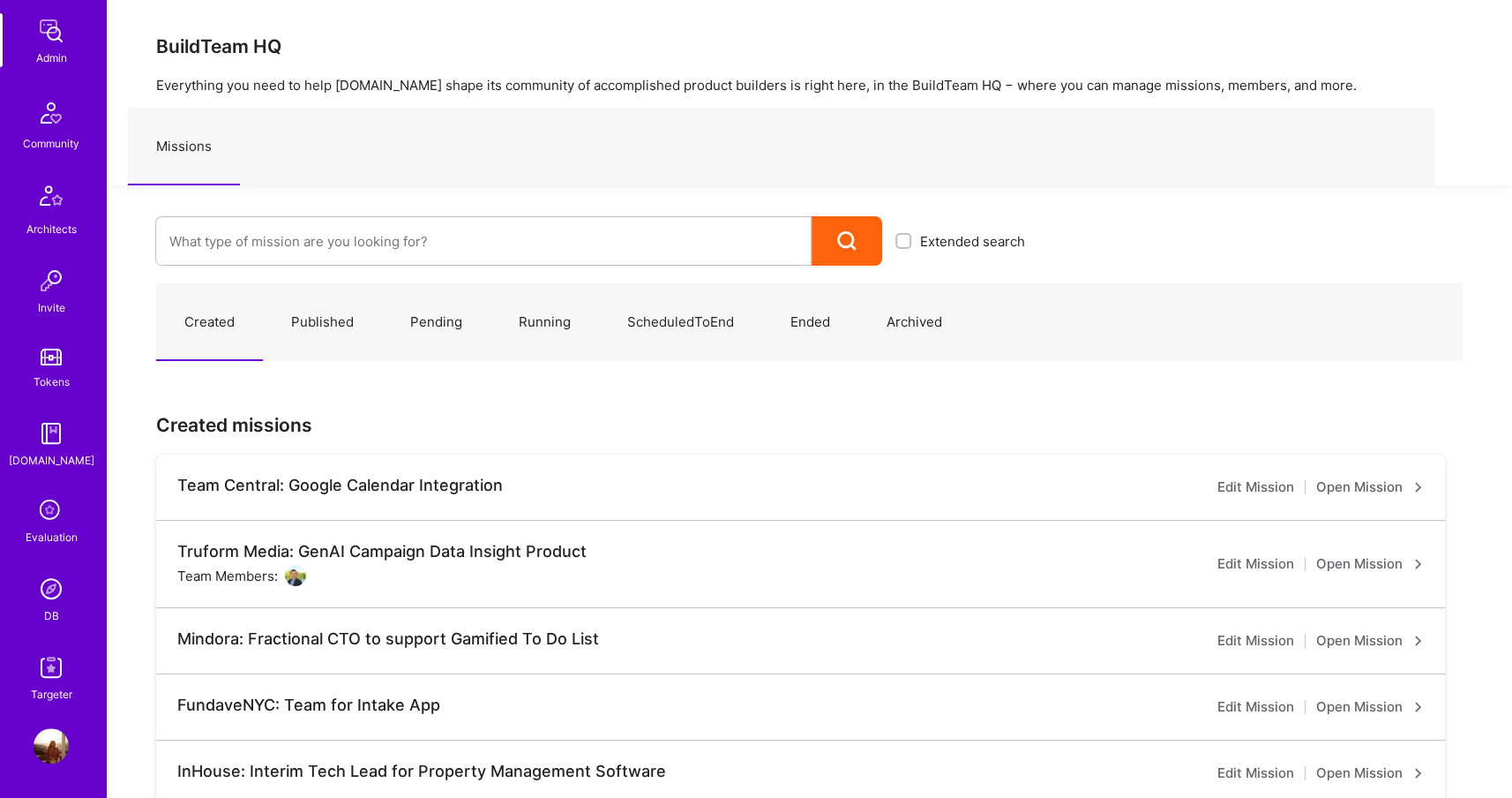
click at [48, 571] on img at bounding box center [50, 588] width 35 height 35
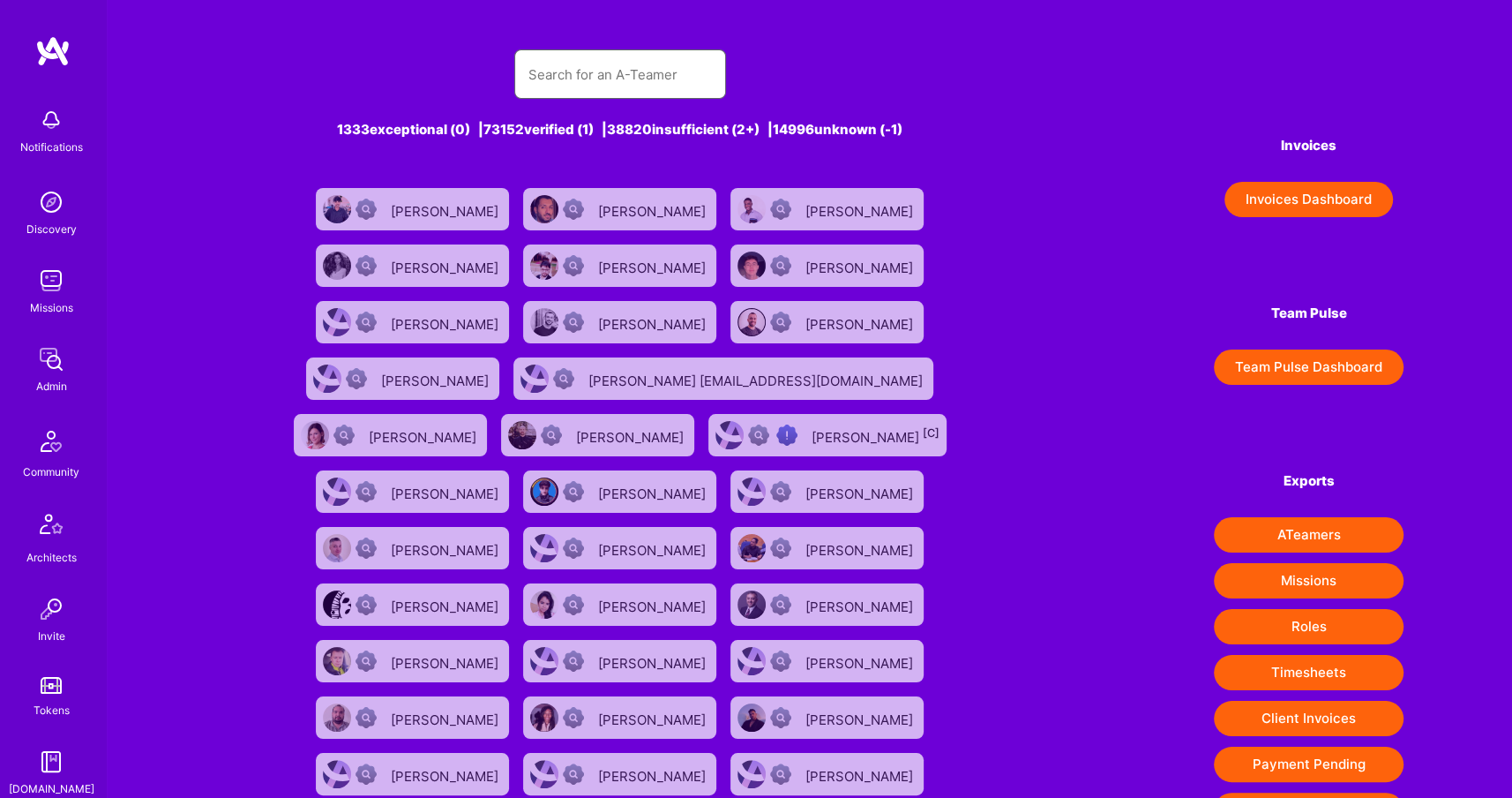
click at [594, 63] on input "text" at bounding box center [620, 75] width 183 height 45
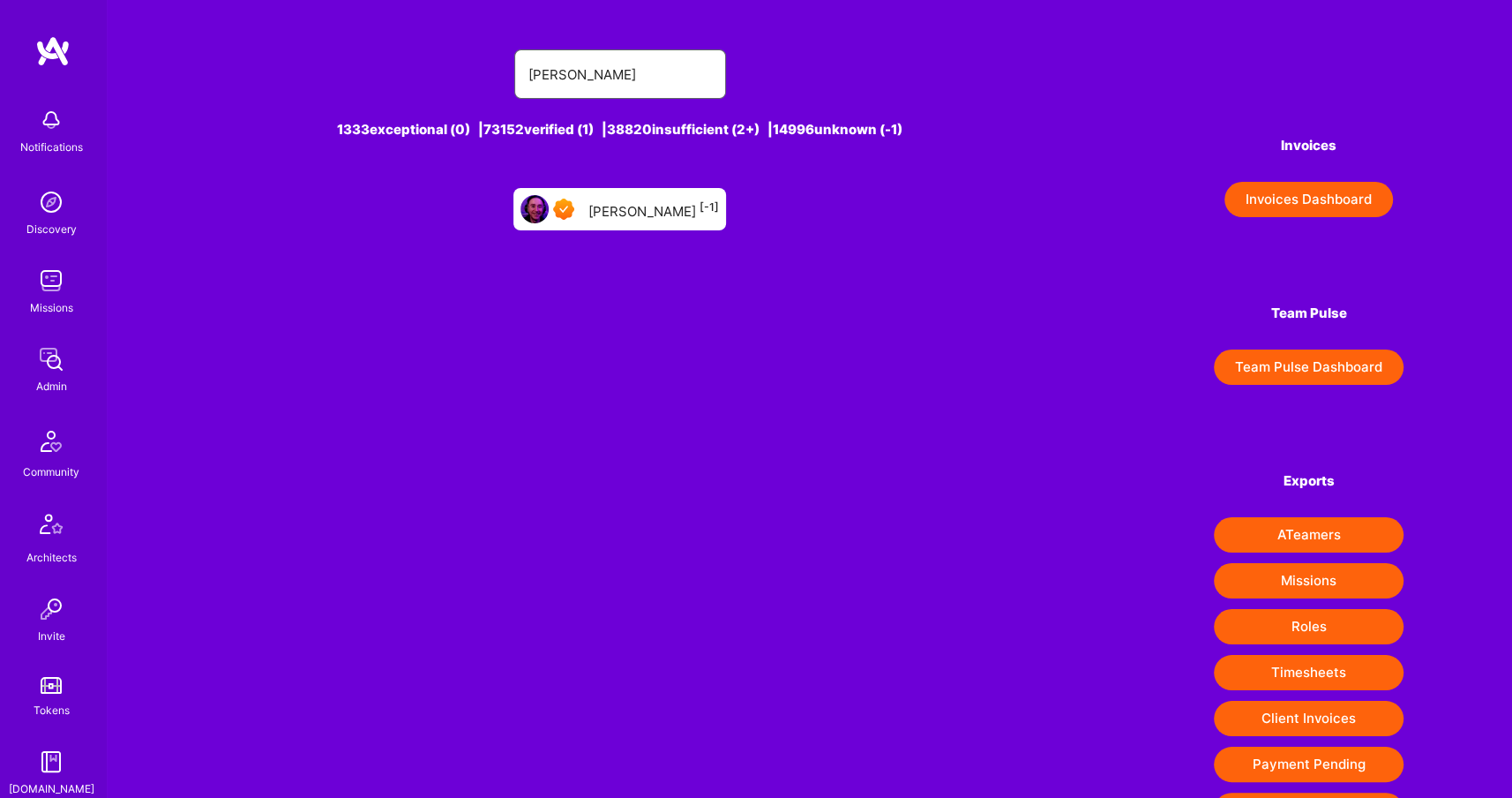
type input "jeff cole"
click at [575, 218] on img at bounding box center [563, 209] width 21 height 21
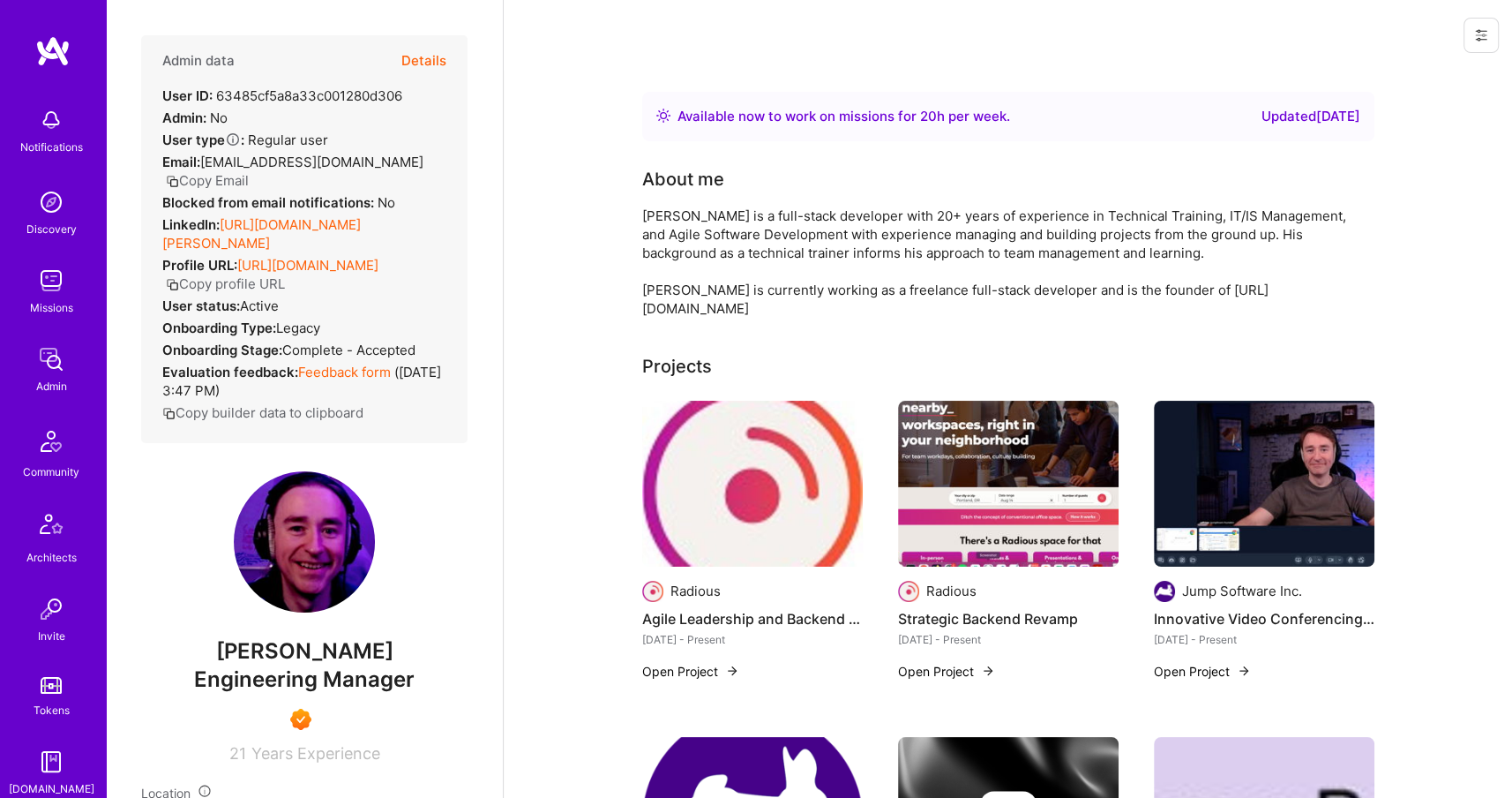
click at [435, 43] on button "Details" at bounding box center [424, 61] width 45 height 51
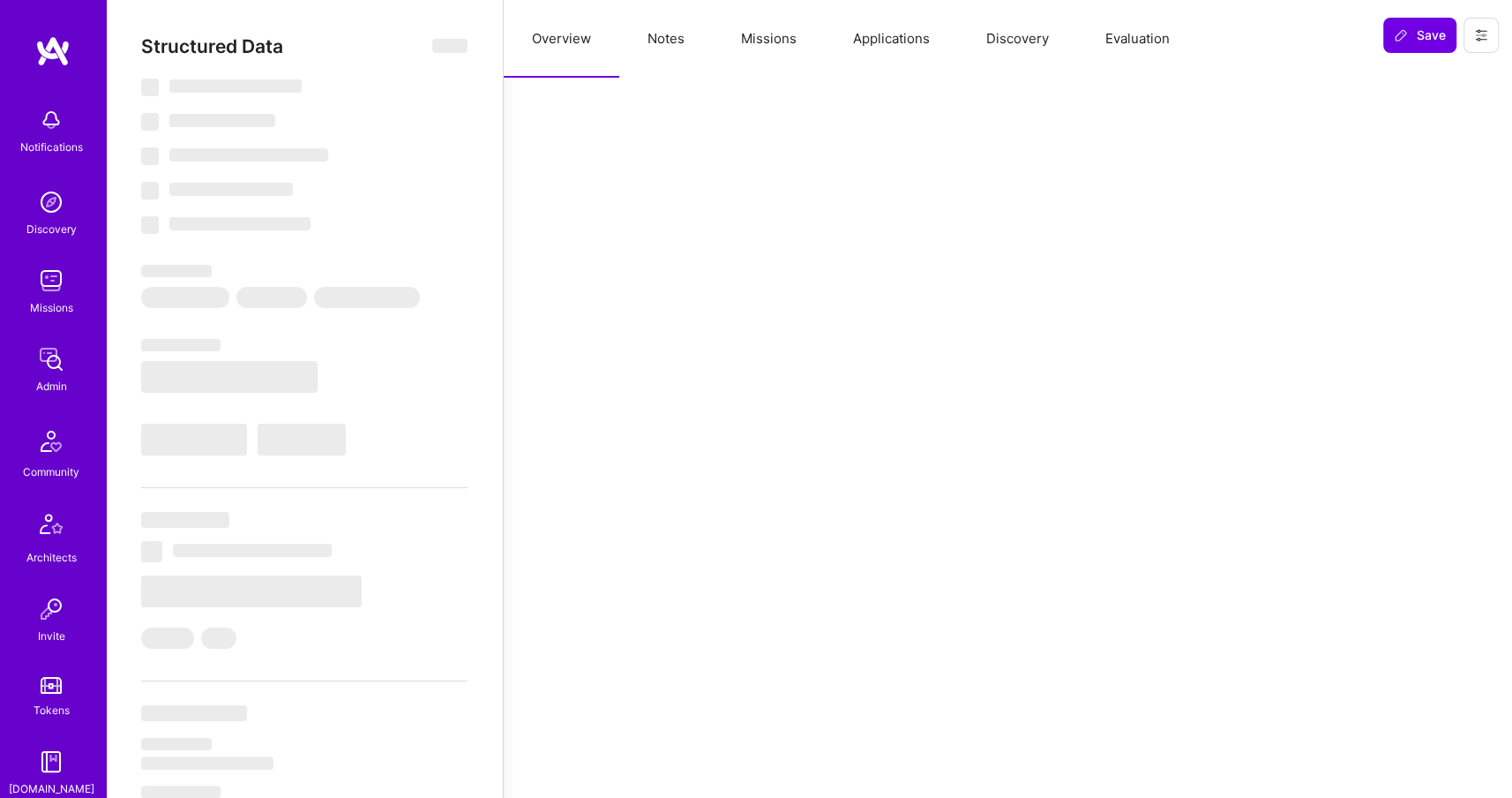
select select "Right Now"
select select "7"
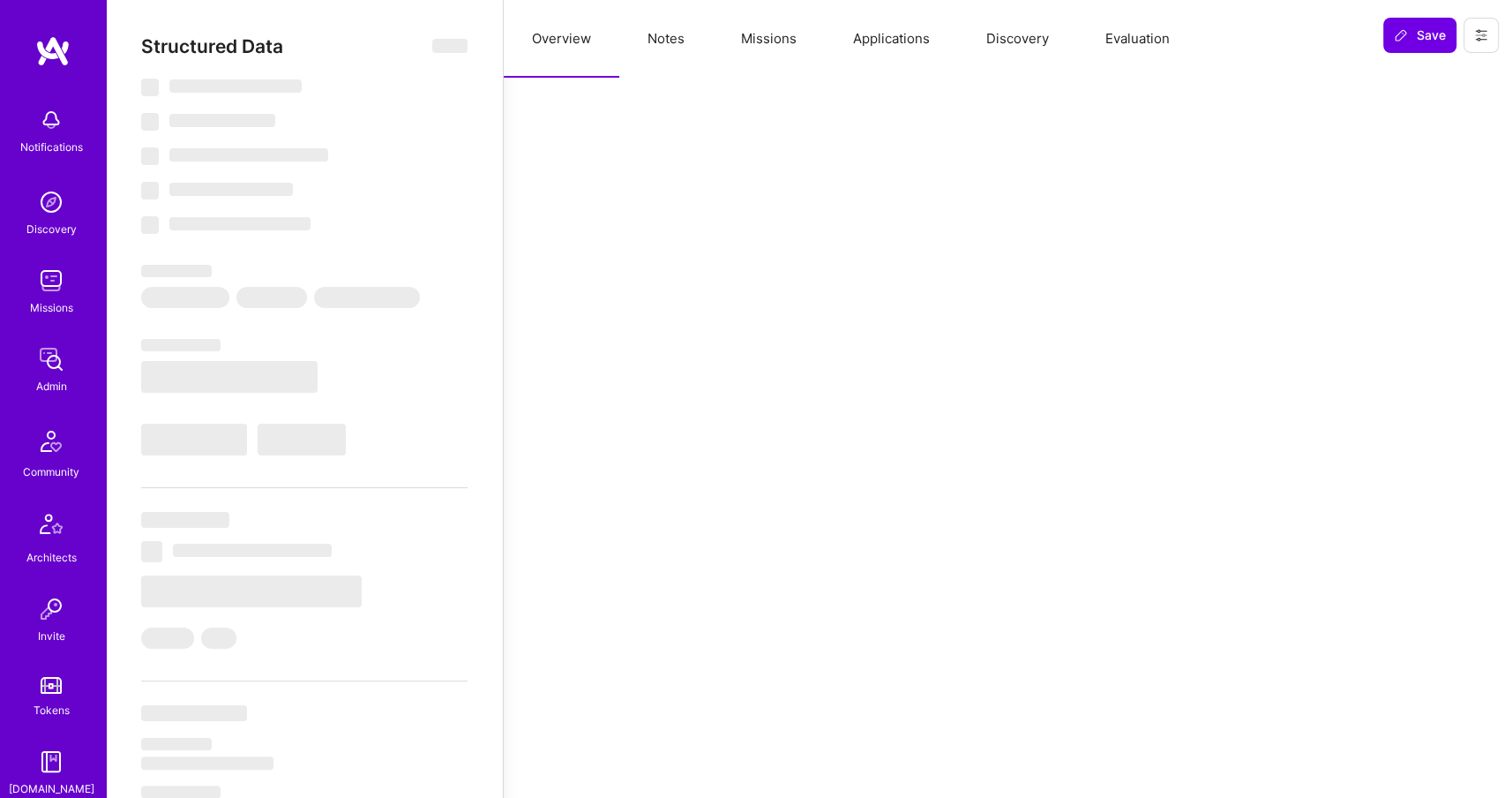
select select "US"
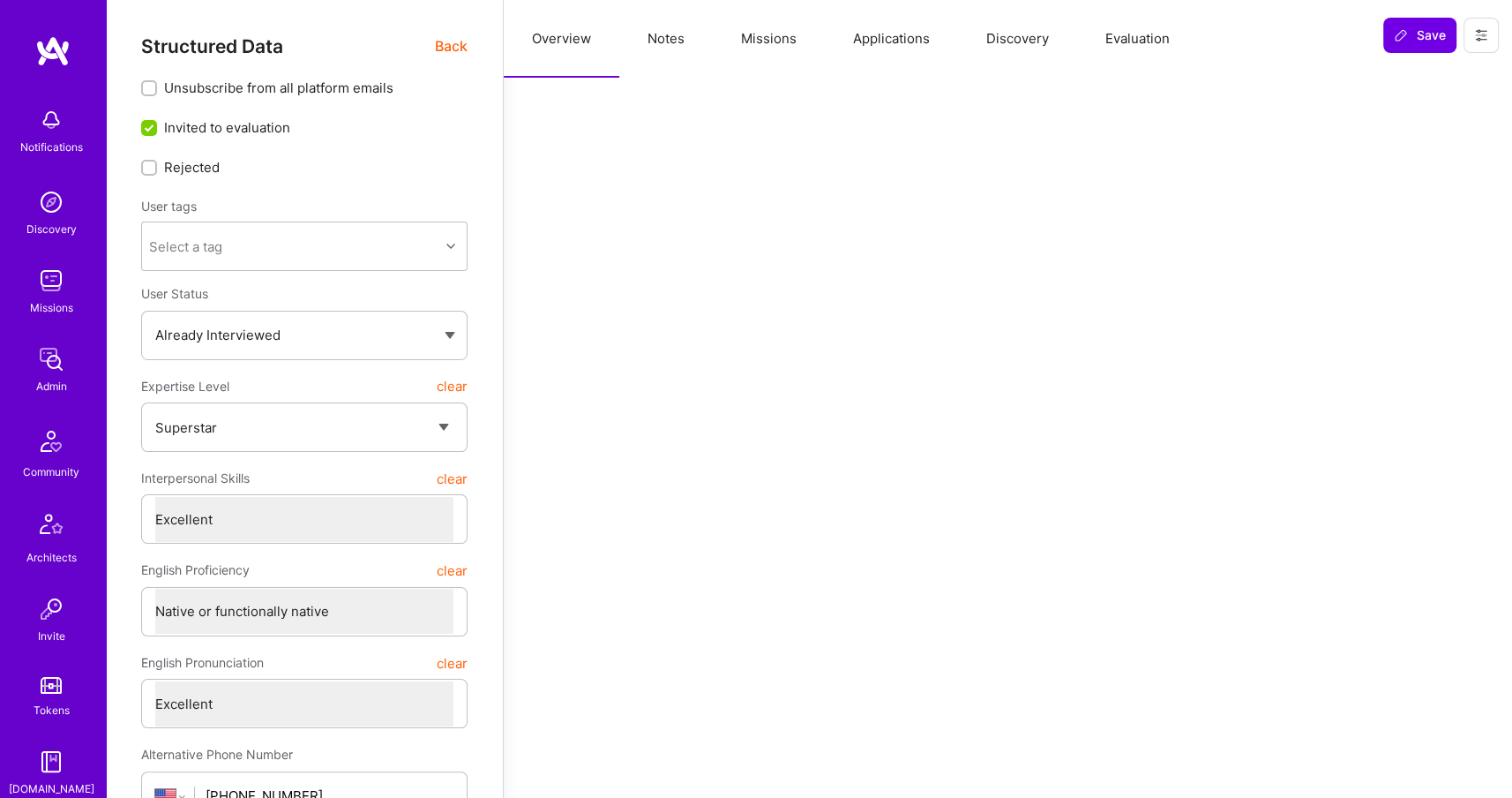
click at [784, 43] on button "Missions" at bounding box center [768, 39] width 112 height 78
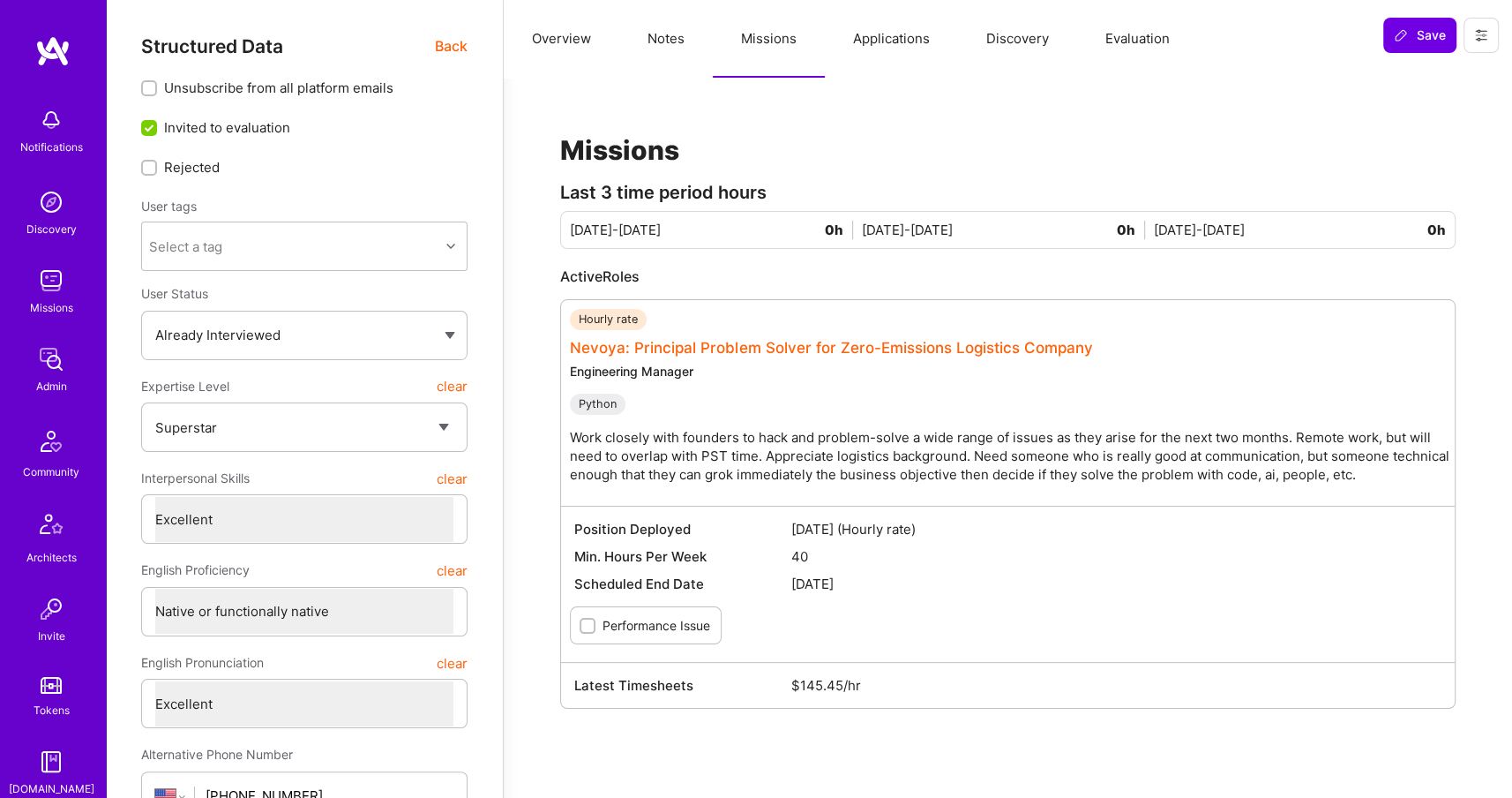
click at [662, 348] on link "Nevoya: Principal Problem Solver for Zero-Emissions Logistics Company" at bounding box center [832, 347] width 524 height 18
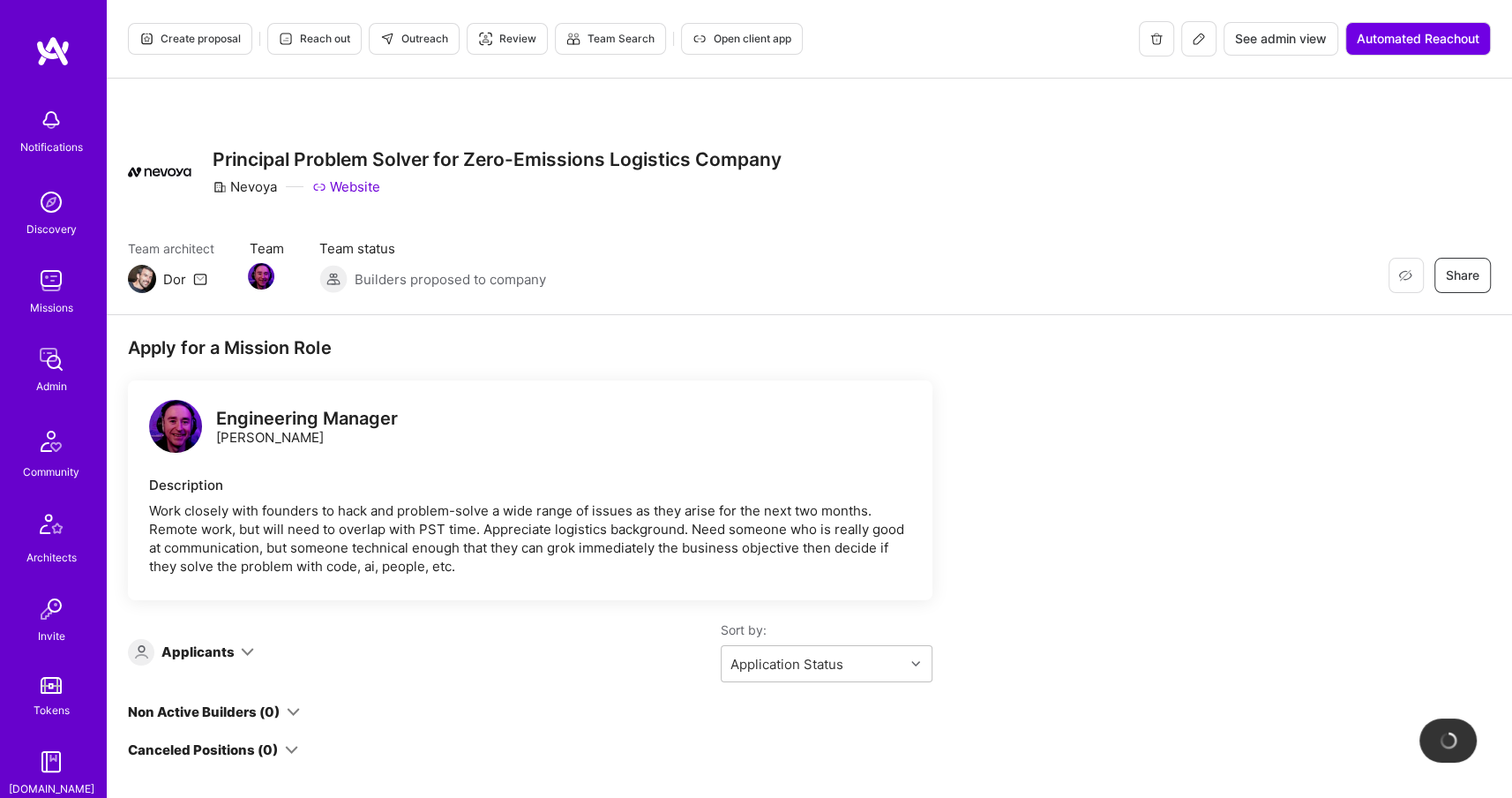
click at [1209, 46] on button at bounding box center [1198, 38] width 35 height 35
